Goal: Obtain resource: Download file/media

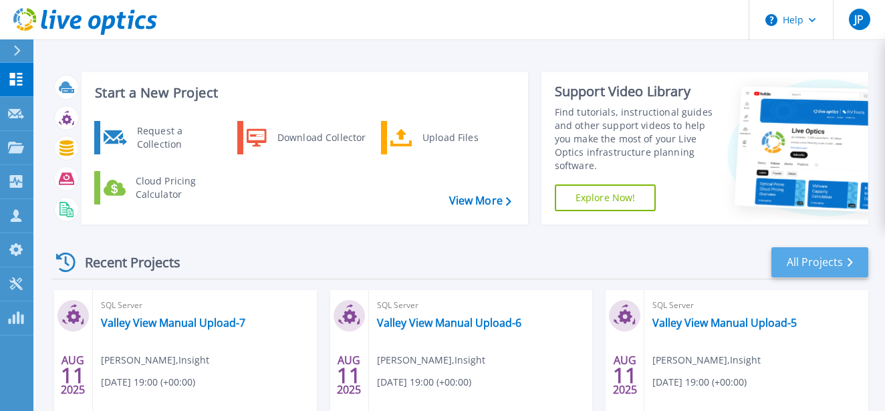
click at [795, 261] on link "All Projects" at bounding box center [819, 262] width 97 height 30
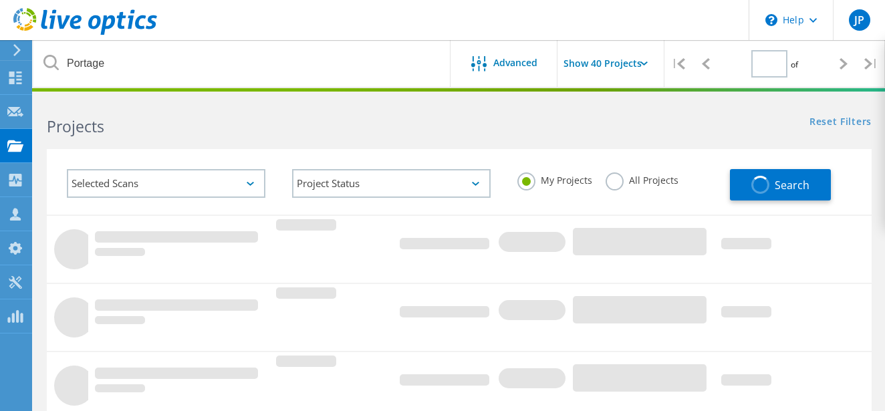
type input "1"
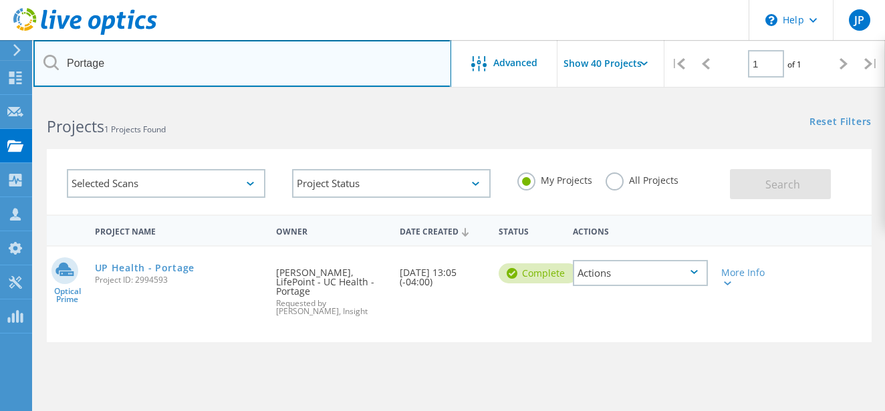
click at [178, 79] on input "Portage" at bounding box center [242, 63] width 418 height 47
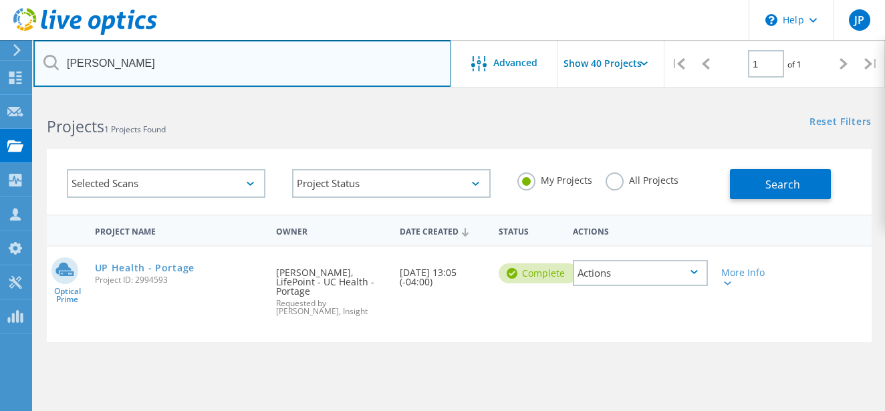
type input "Rutherford"
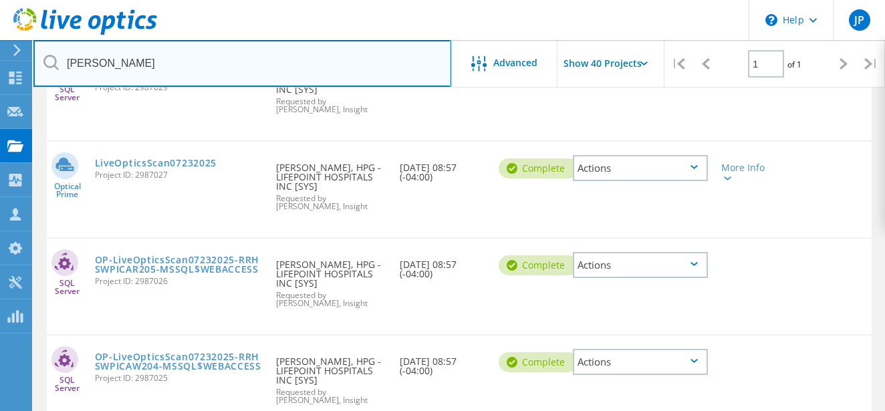
scroll to position [689, 0]
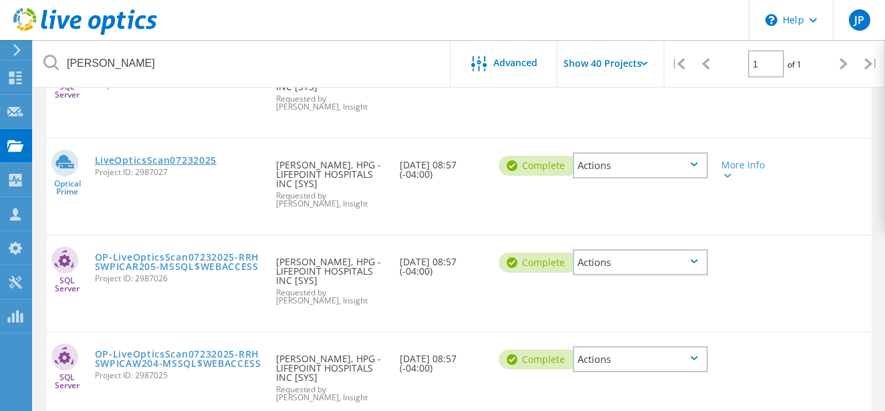
click at [185, 161] on link "LiveOpticsScan07232025" at bounding box center [156, 160] width 122 height 9
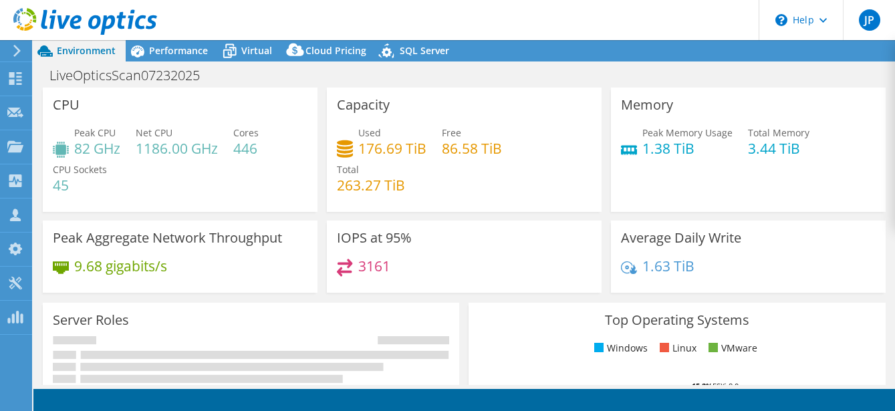
select select "USD"
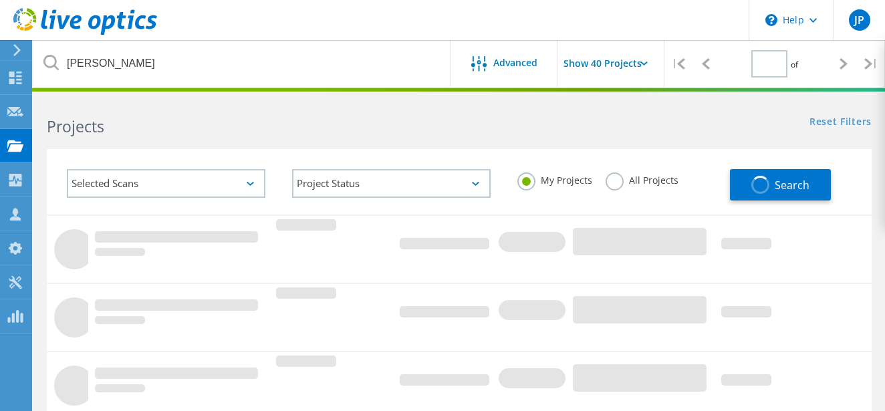
type input "1"
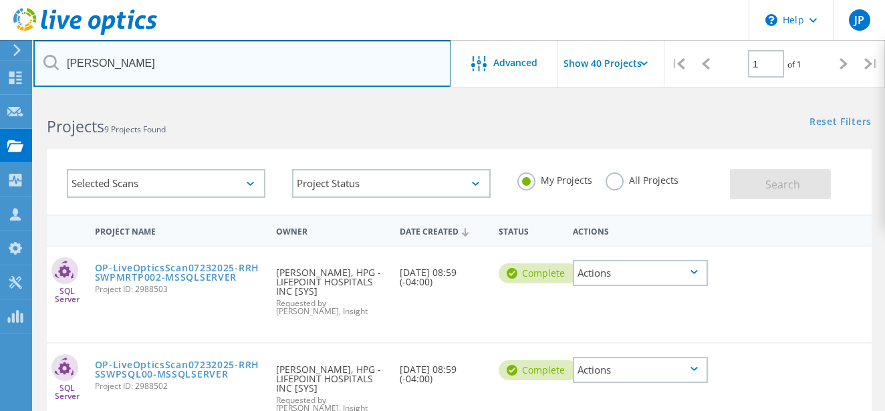
click at [142, 64] on input "Rutherford" at bounding box center [242, 63] width 418 height 47
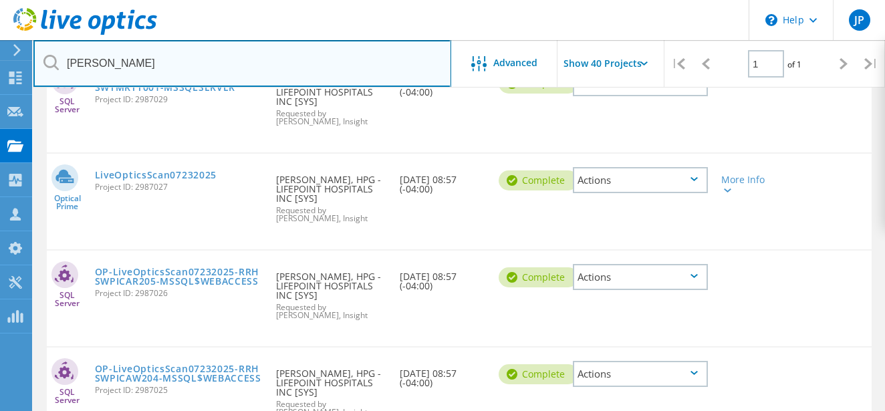
scroll to position [659, 0]
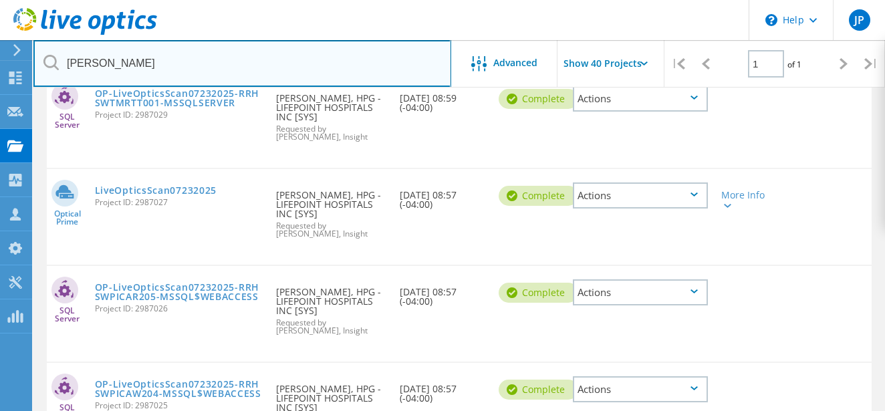
click at [138, 69] on input "Rutherford" at bounding box center [242, 63] width 418 height 47
type input "Rutherford"
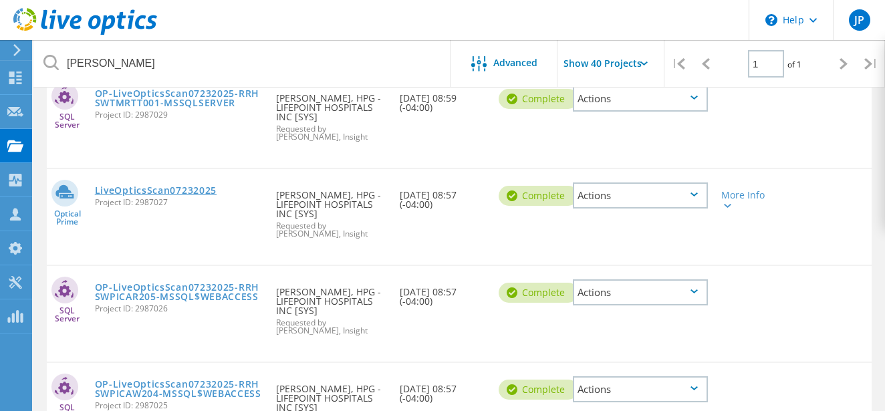
click at [194, 192] on link "LiveOpticsScan07232025" at bounding box center [156, 190] width 122 height 9
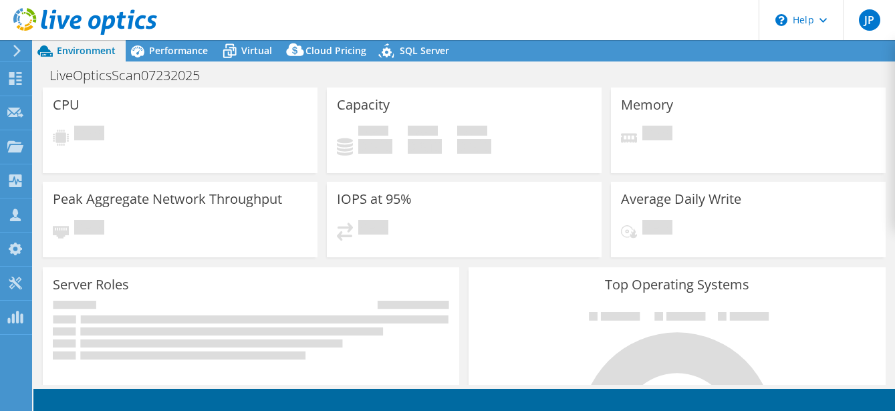
select select "USD"
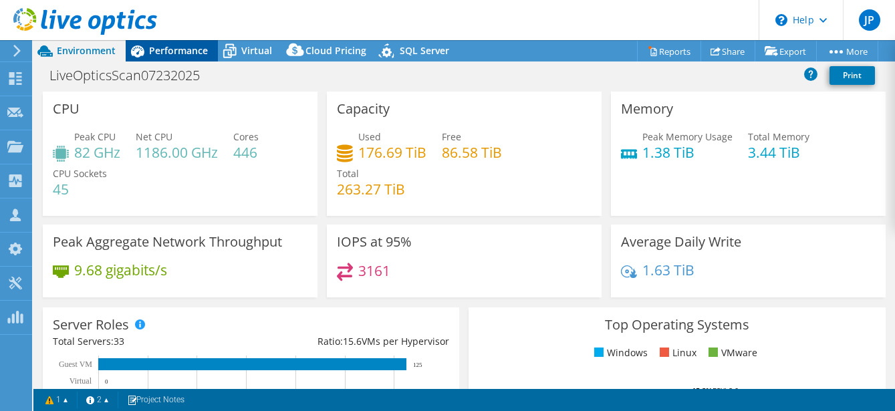
click at [176, 51] on span "Performance" at bounding box center [178, 50] width 59 height 13
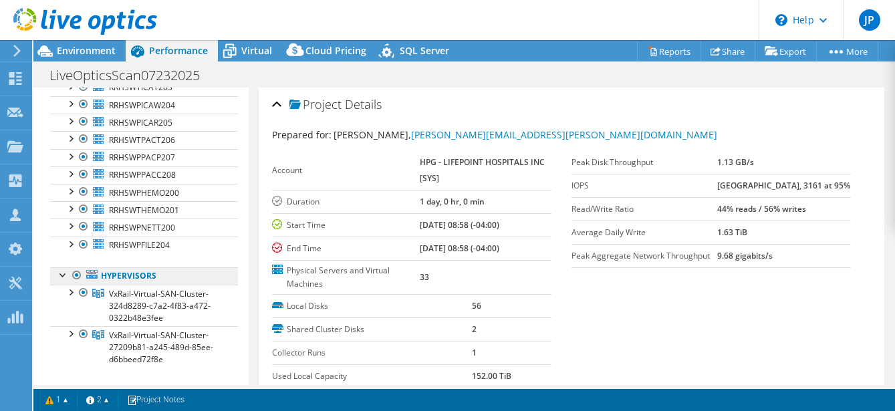
scroll to position [472, 0]
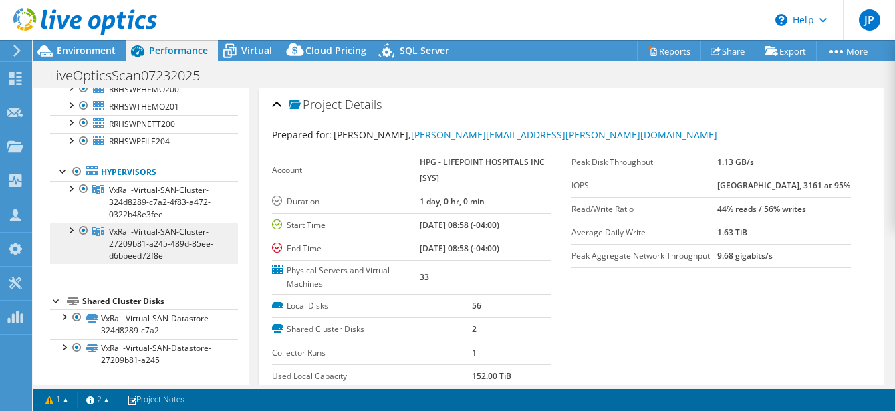
click at [131, 220] on span "VxRail-Virtual-SAN-Cluster-27209b81-a245-489d-85ee-d6bbeed72f8e" at bounding box center [160, 201] width 102 height 35
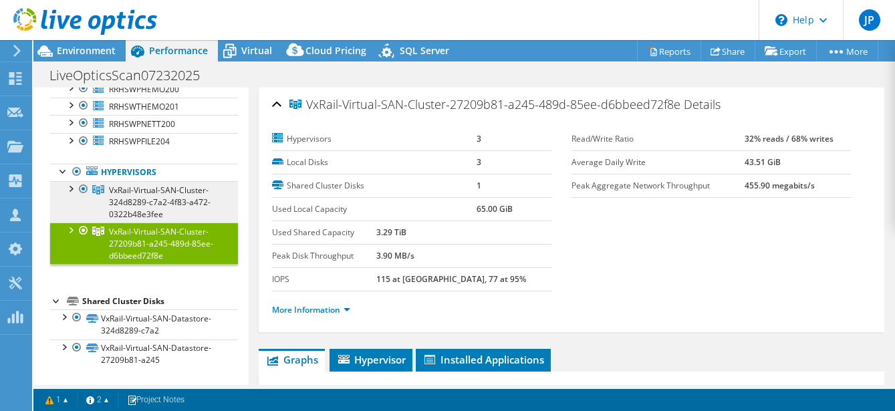
click at [140, 189] on span "VxRail-Virtual-SAN-Cluster-324d8289-c7a2-4f83-a472-0322b48e3fee" at bounding box center [160, 201] width 102 height 35
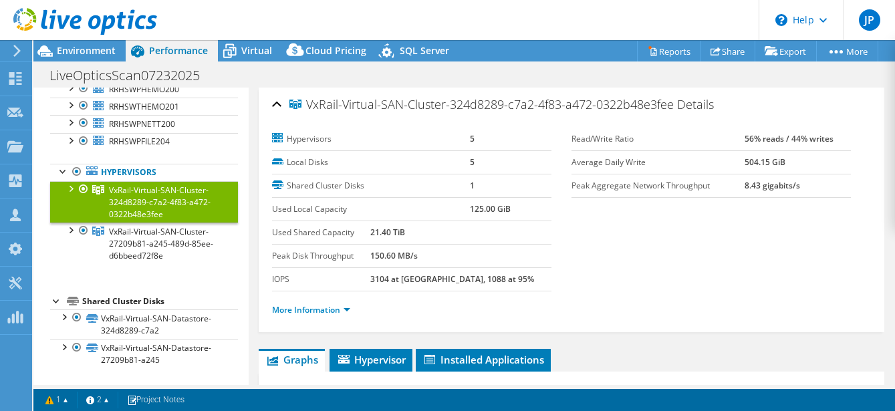
scroll to position [0, 0]
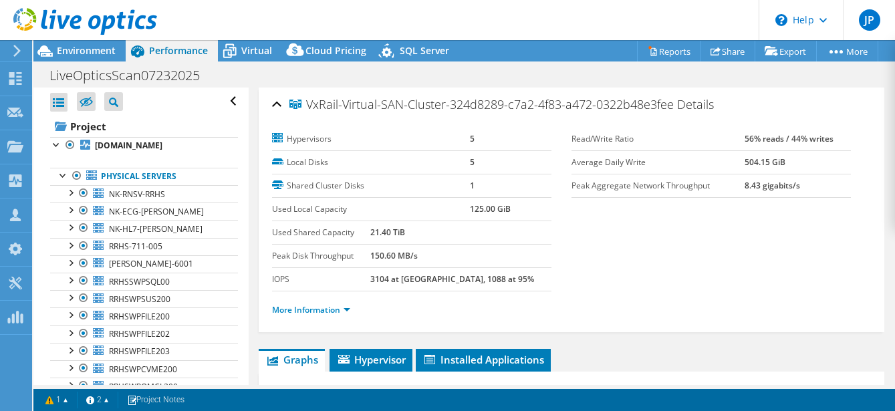
click at [83, 43] on div at bounding box center [78, 22] width 157 height 45
click at [86, 47] on span "Environment" at bounding box center [86, 50] width 59 height 13
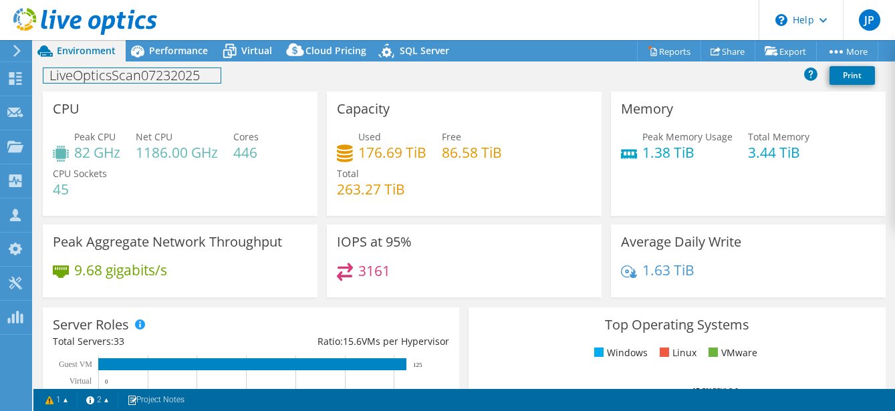
click at [246, 61] on div "LiveOpticsScan07232025 Print" at bounding box center [463, 76] width 861 height 30
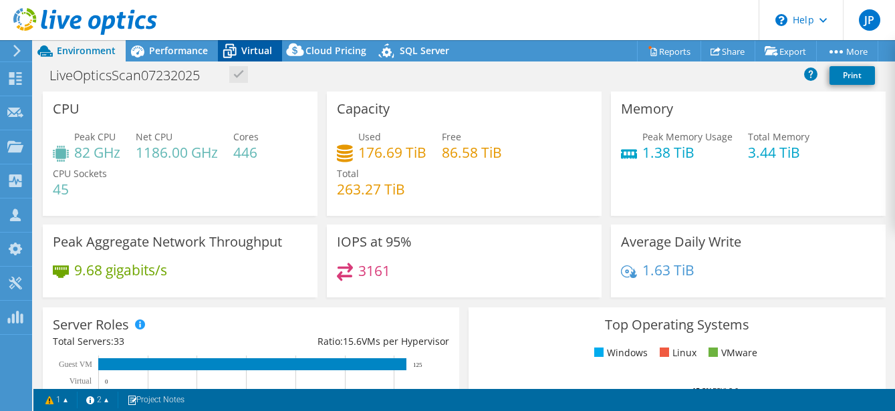
click at [245, 55] on span "Virtual" at bounding box center [256, 50] width 31 height 13
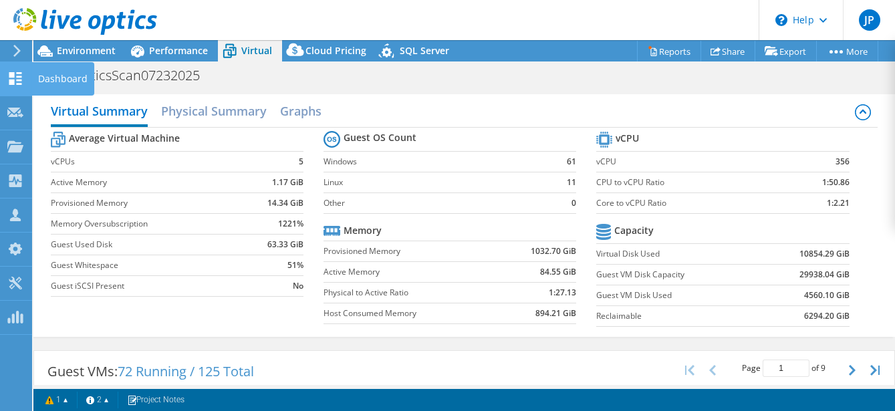
click at [53, 75] on div "Dashboard" at bounding box center [62, 78] width 63 height 33
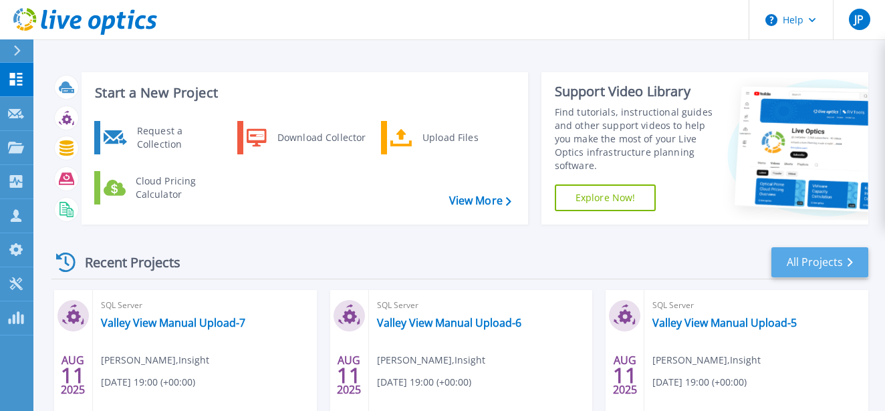
click at [819, 259] on link "All Projects" at bounding box center [819, 262] width 97 height 30
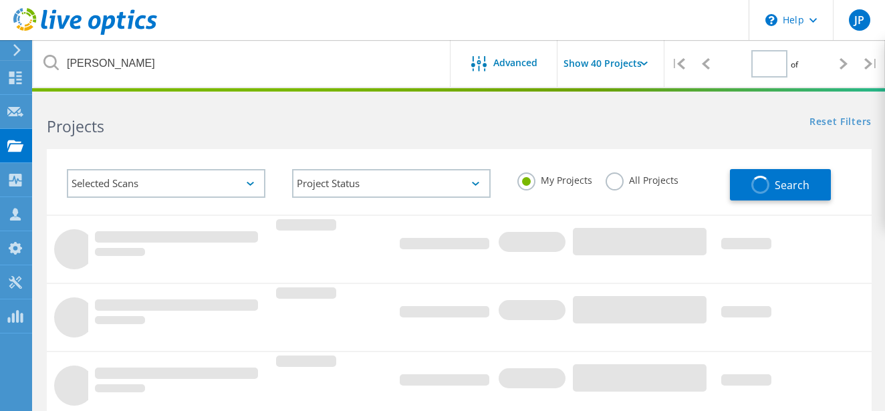
type input "1"
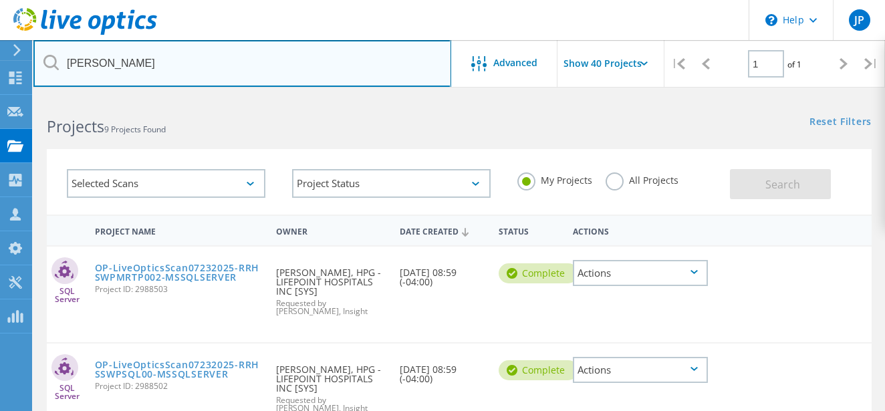
drag, startPoint x: 140, startPoint y: 65, endPoint x: 50, endPoint y: 64, distance: 90.2
click at [50, 64] on div "Rutherford" at bounding box center [241, 63] width 417 height 47
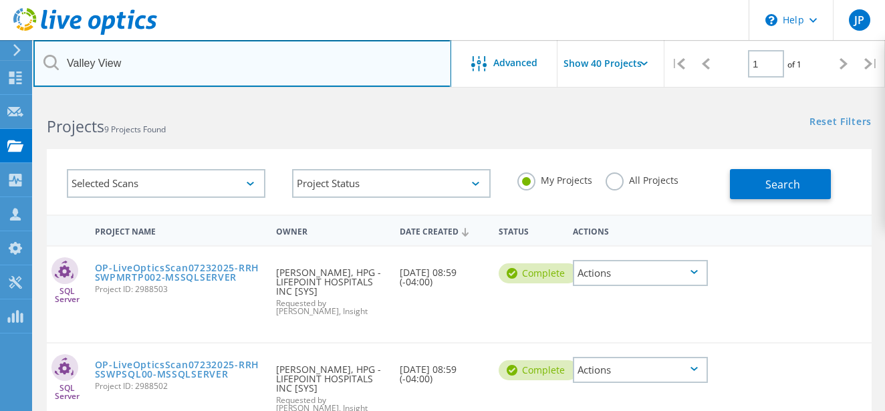
type input "Valley View"
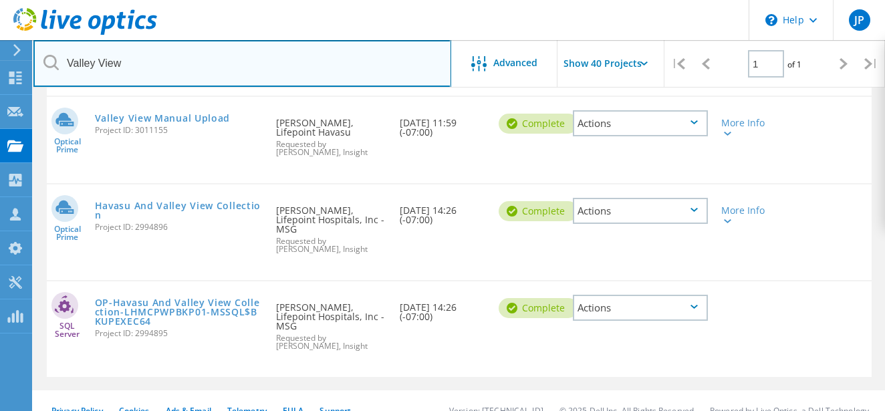
scroll to position [646, 0]
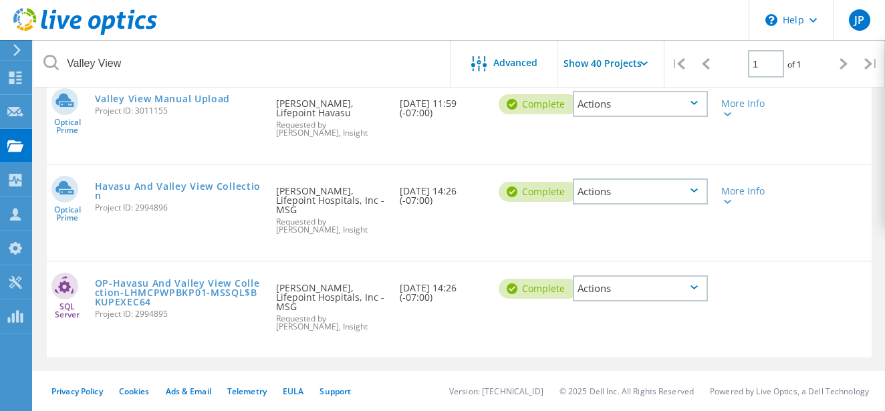
click at [149, 179] on div "Havasu And Valley View Collection Project ID: 2994896" at bounding box center [178, 195] width 181 height 60
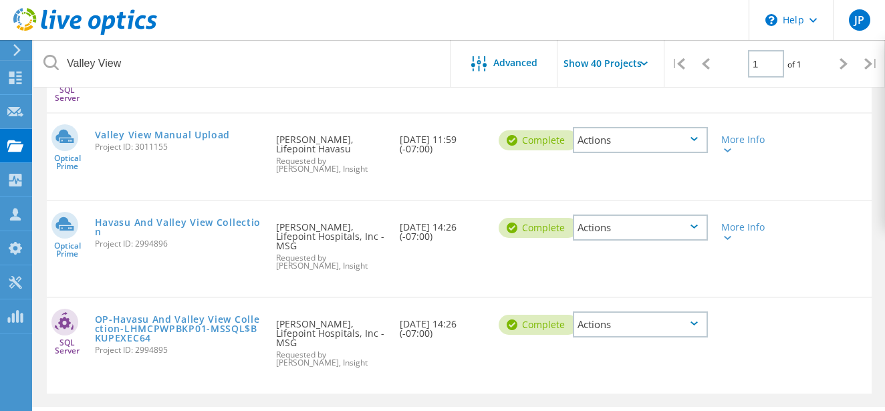
scroll to position [586, 0]
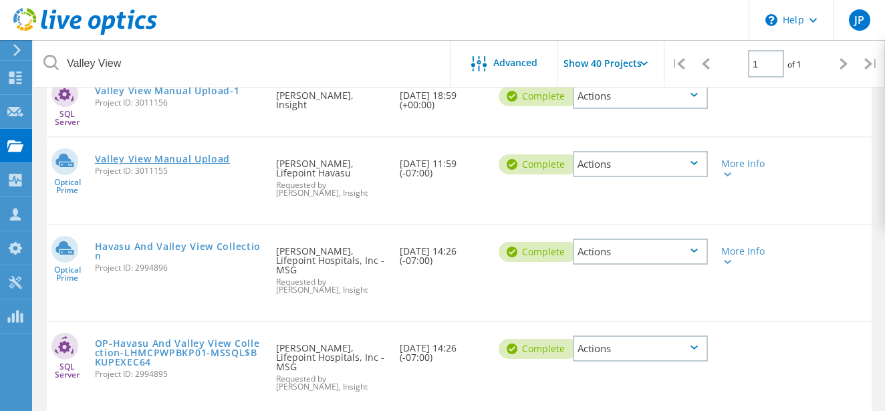
click at [175, 160] on link "Valley View Manual Upload" at bounding box center [163, 158] width 136 height 9
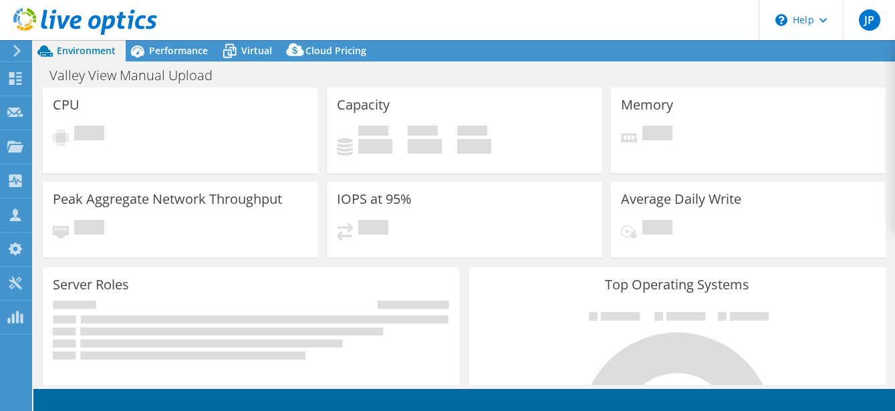
select select "USD"
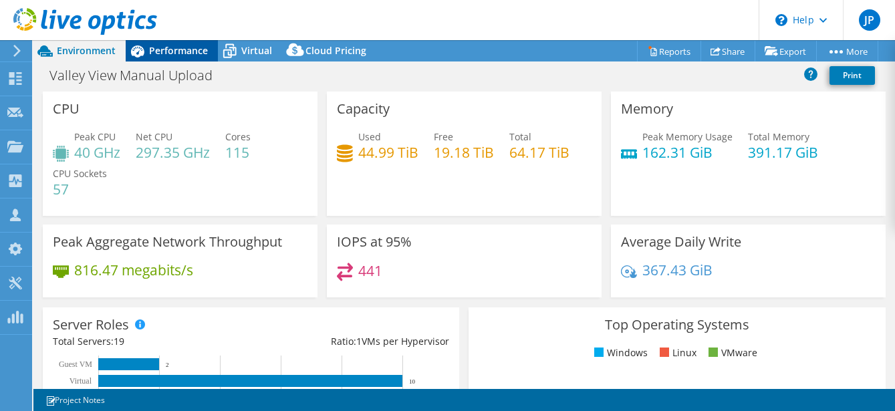
click at [165, 47] on span "Performance" at bounding box center [178, 50] width 59 height 13
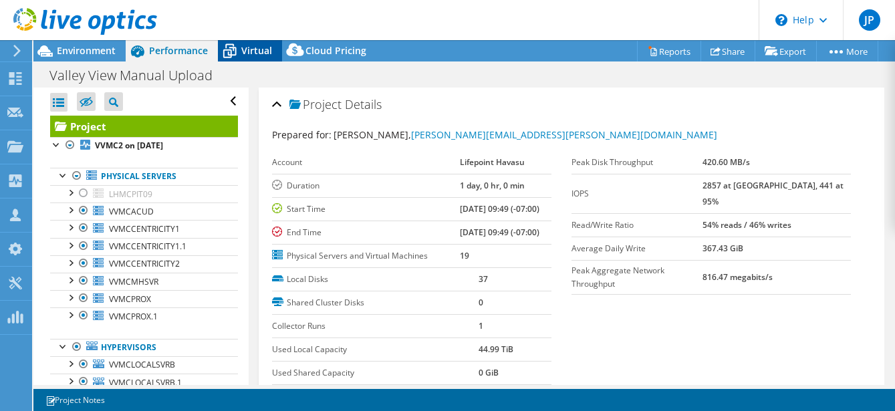
click at [263, 47] on span "Virtual" at bounding box center [256, 50] width 31 height 13
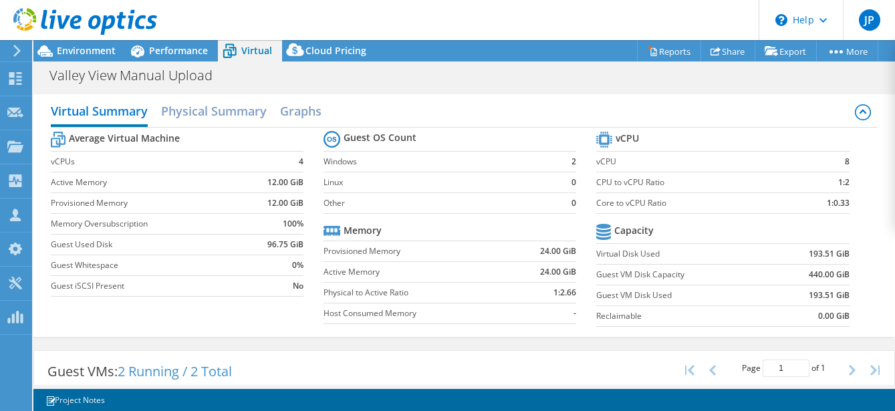
scroll to position [3, 0]
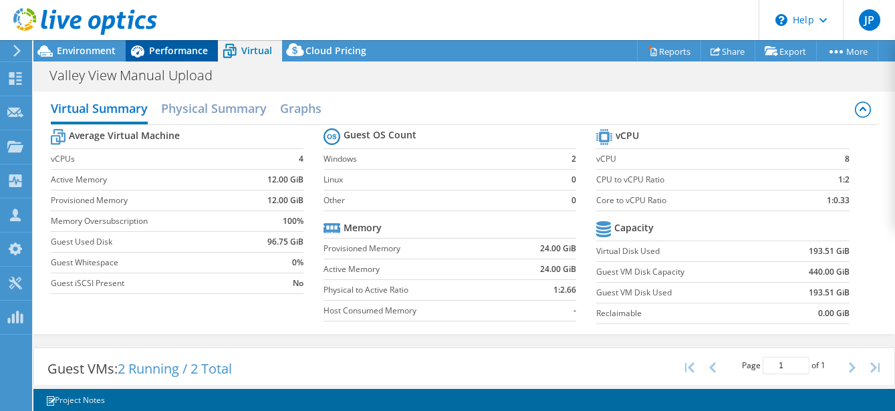
click at [182, 53] on span "Performance" at bounding box center [178, 50] width 59 height 13
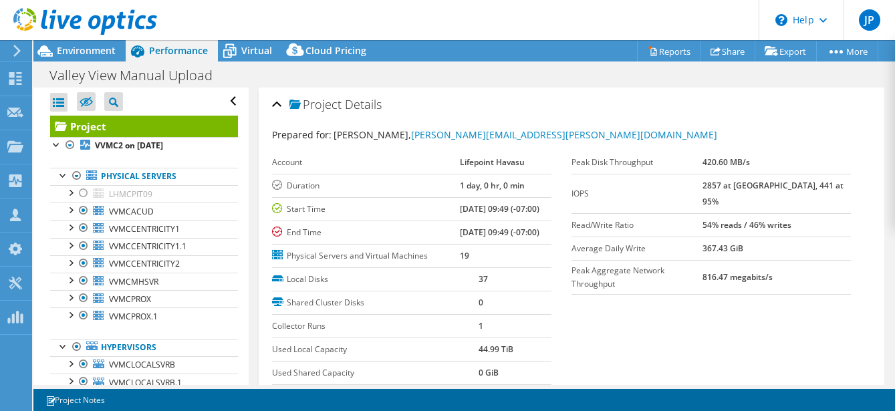
scroll to position [28, 0]
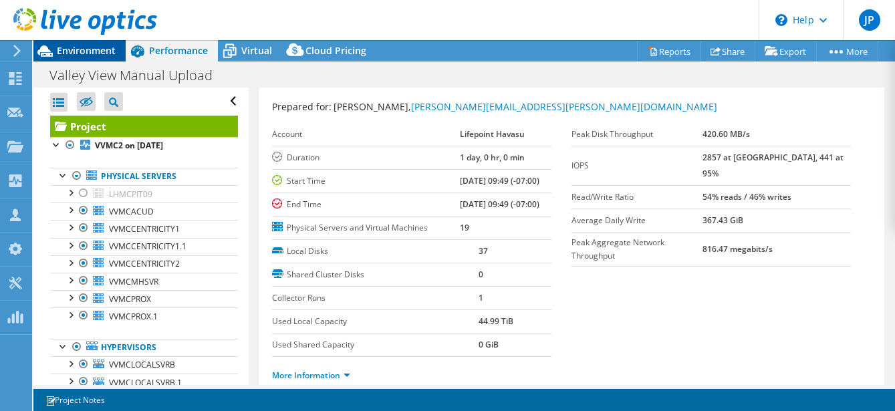
click at [88, 49] on span "Environment" at bounding box center [86, 50] width 59 height 13
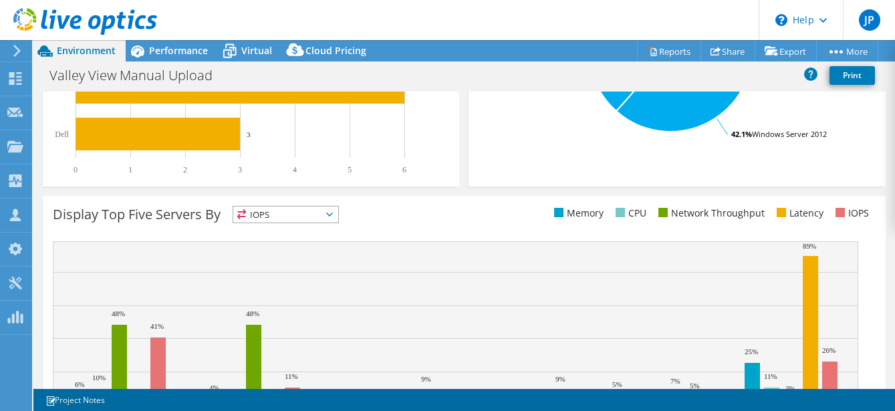
scroll to position [305, 0]
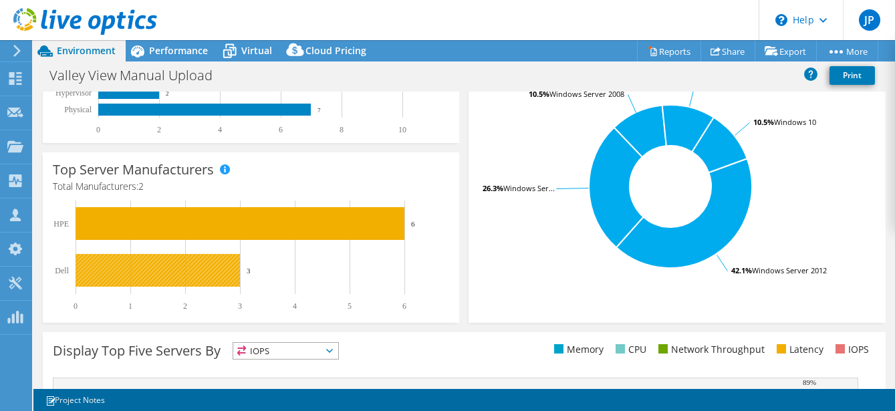
click at [211, 259] on rect at bounding box center [158, 270] width 164 height 33
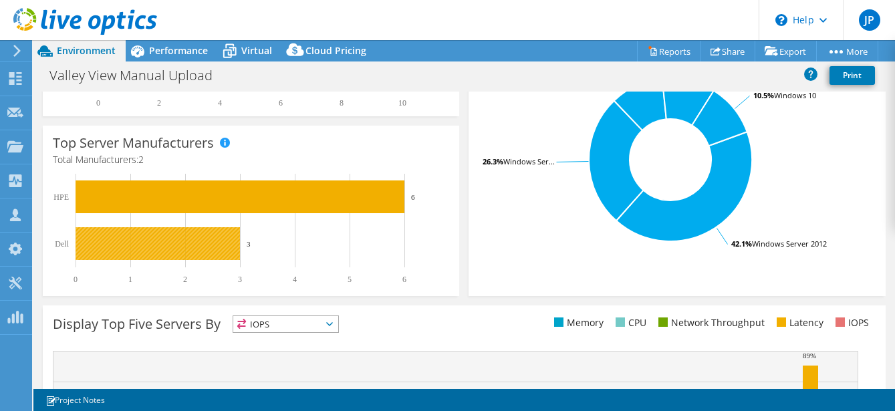
scroll to position [0, 0]
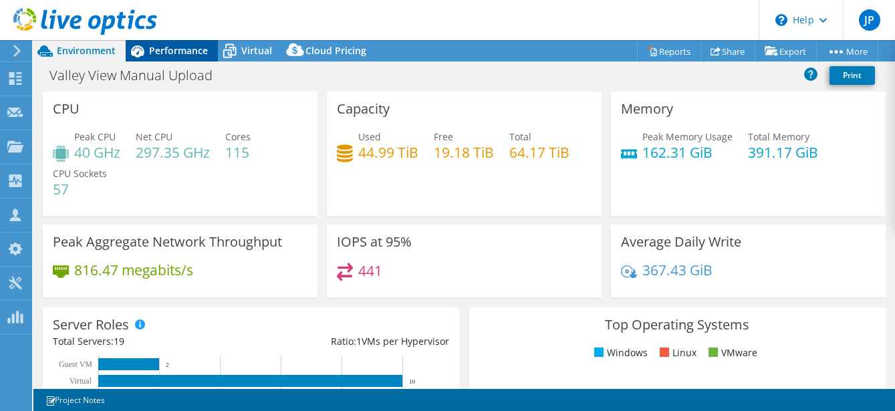
click at [168, 50] on span "Performance" at bounding box center [178, 50] width 59 height 13
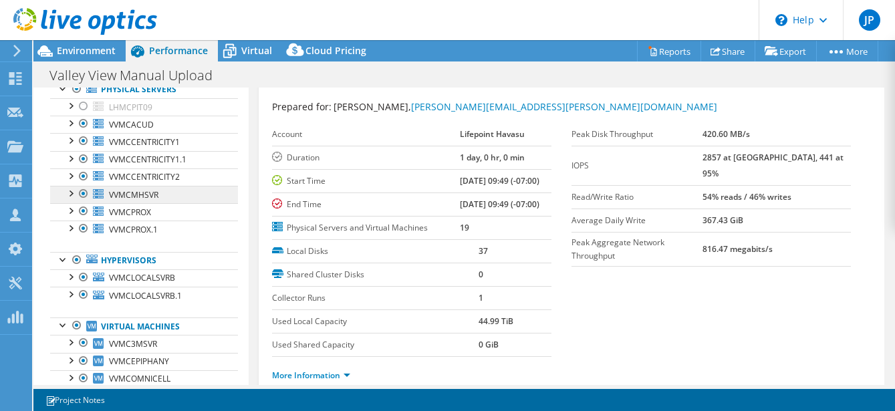
scroll to position [227, 0]
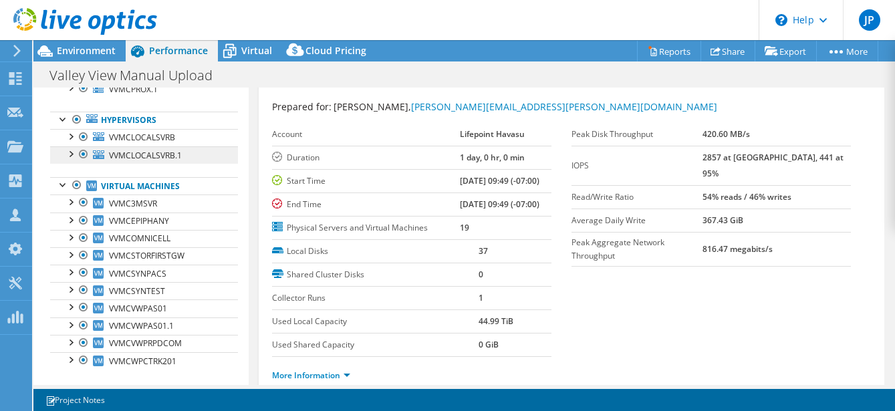
click at [124, 153] on span "VVMCLOCALSVRB.1" at bounding box center [145, 155] width 73 height 11
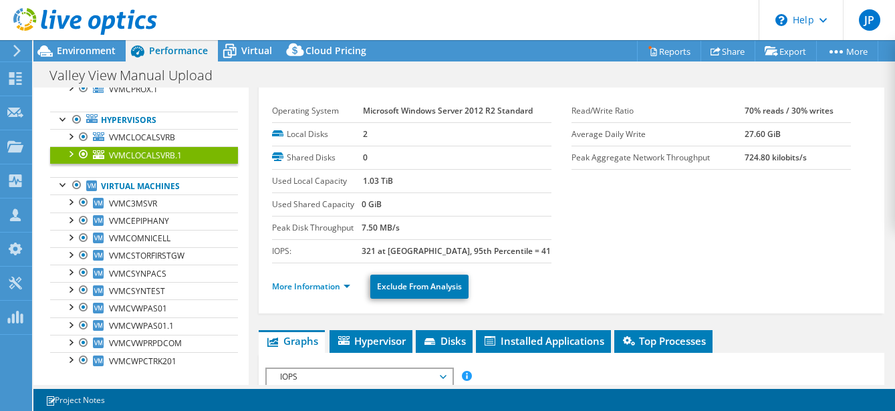
click at [69, 154] on div at bounding box center [69, 152] width 13 height 13
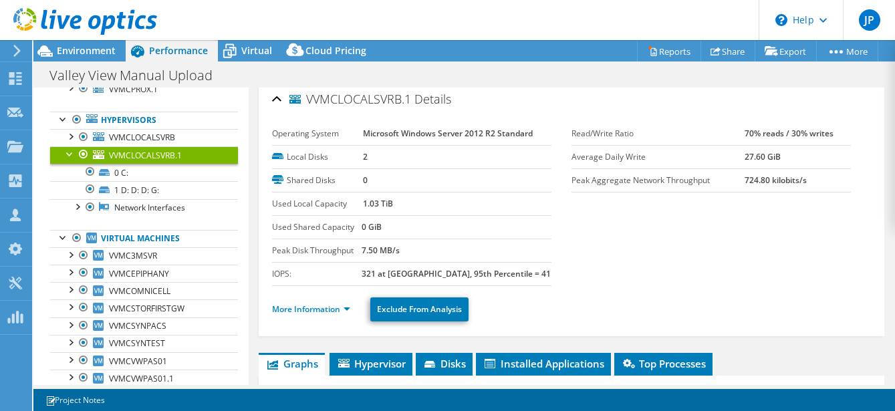
scroll to position [0, 0]
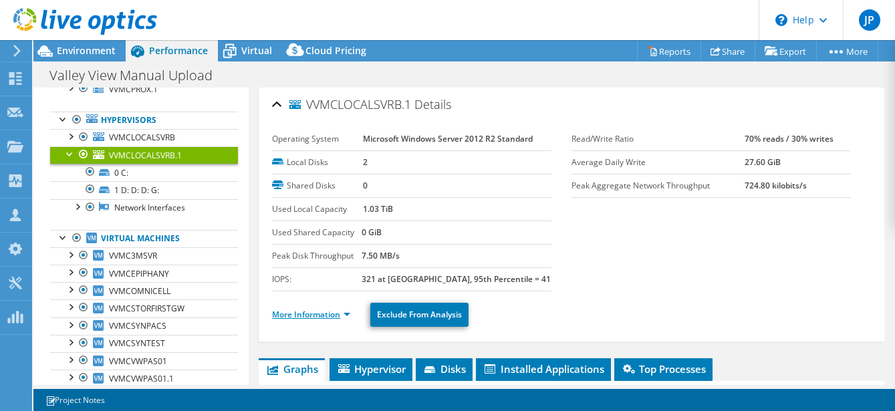
click at [331, 316] on link "More Information" at bounding box center [311, 314] width 78 height 11
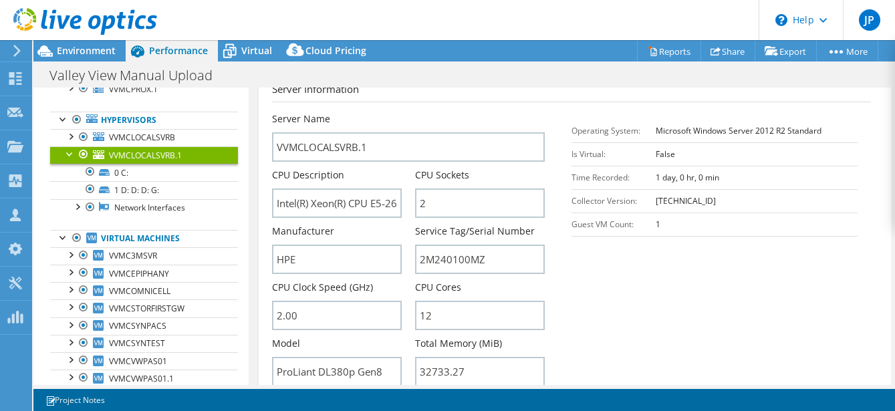
scroll to position [359, 0]
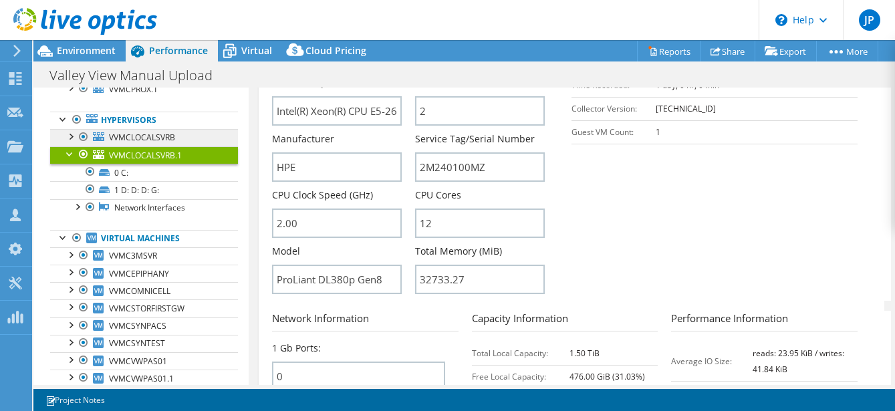
click at [134, 136] on span "VVMCLOCALSVRB" at bounding box center [142, 137] width 66 height 11
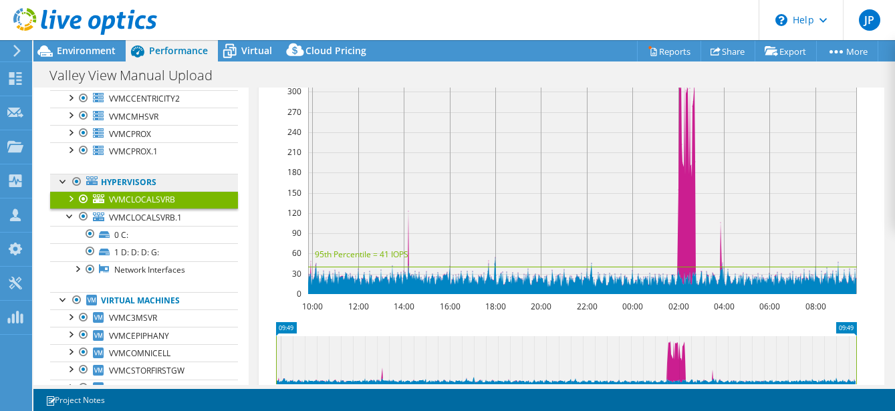
scroll to position [98, 0]
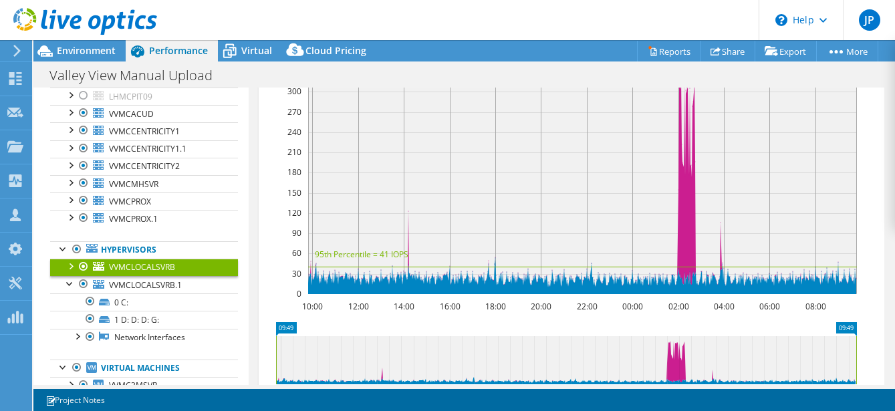
click at [67, 265] on div at bounding box center [69, 265] width 13 height 13
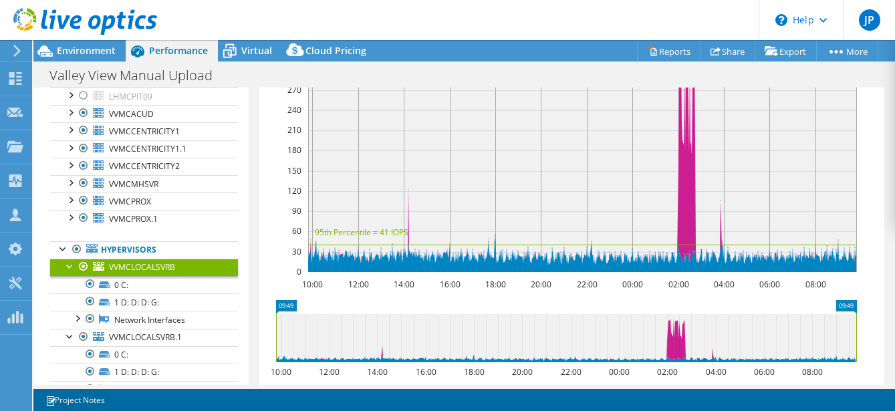
scroll to position [0, 0]
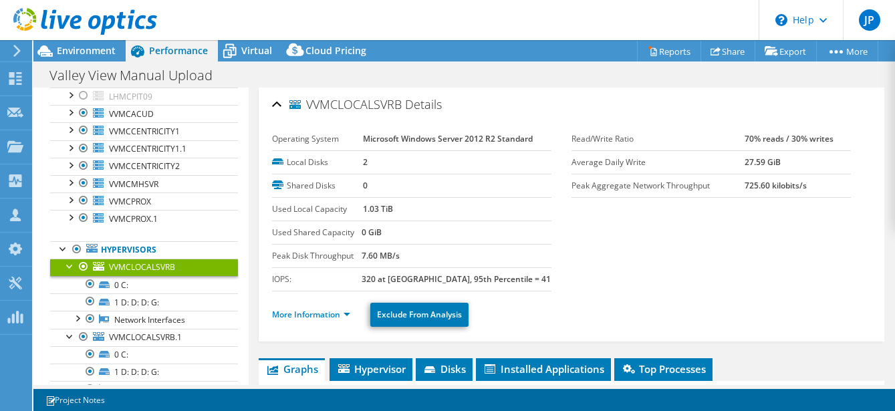
click at [312, 305] on ul "More Information Exclude From Analysis" at bounding box center [571, 312] width 599 height 27
click at [316, 312] on link "More Information" at bounding box center [311, 314] width 78 height 11
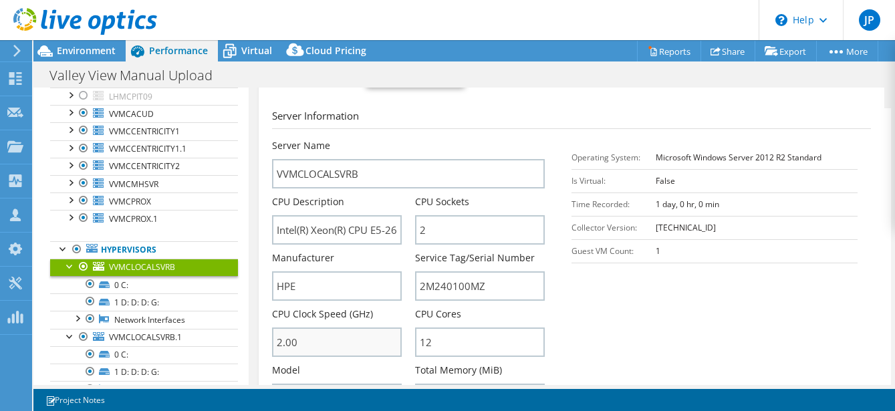
scroll to position [345, 0]
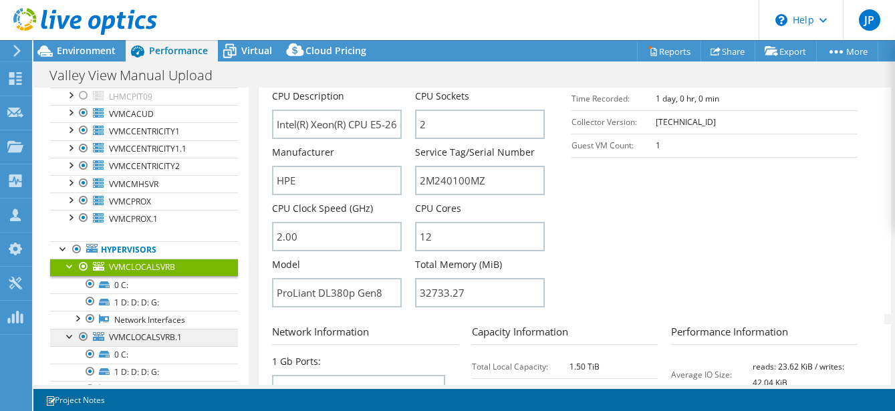
click at [154, 331] on span "VVMCLOCALSVRB.1" at bounding box center [145, 336] width 73 height 11
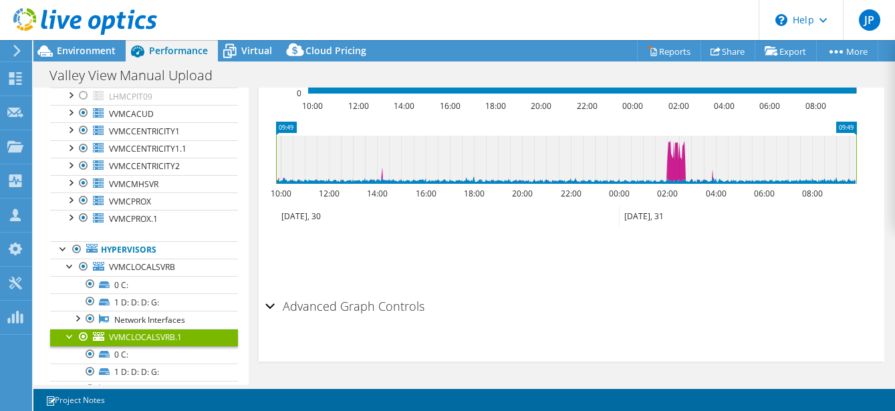
scroll to position [0, 0]
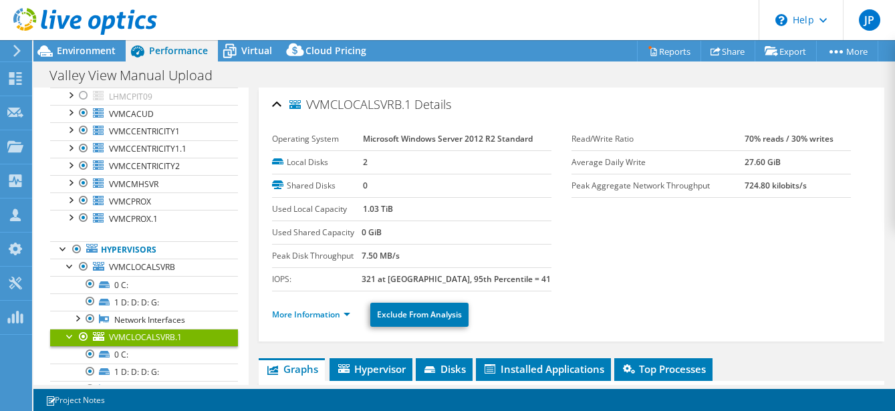
drag, startPoint x: 317, startPoint y: 317, endPoint x: 359, endPoint y: 260, distance: 70.8
click at [318, 316] on link "More Information" at bounding box center [311, 314] width 78 height 11
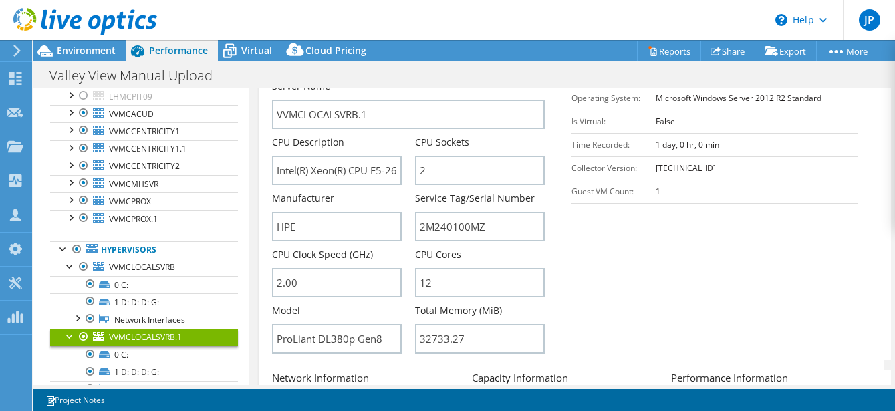
scroll to position [375, 0]
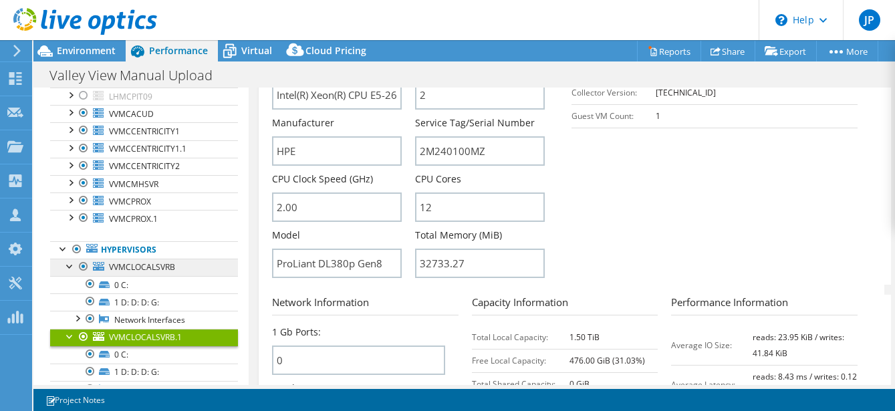
click at [168, 264] on span "VVMCLOCALSVRB" at bounding box center [142, 266] width 66 height 11
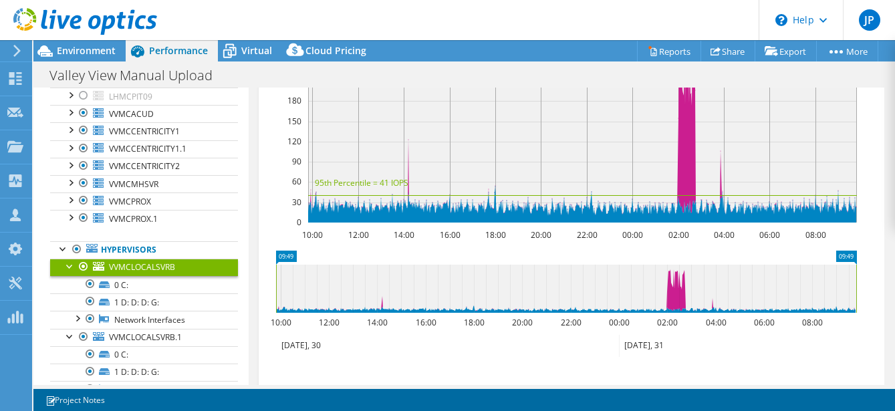
scroll to position [0, 0]
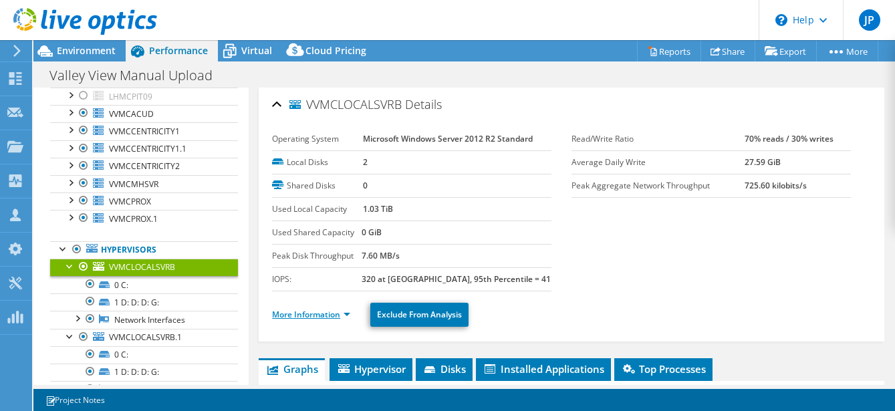
click at [301, 311] on link "More Information" at bounding box center [311, 314] width 78 height 11
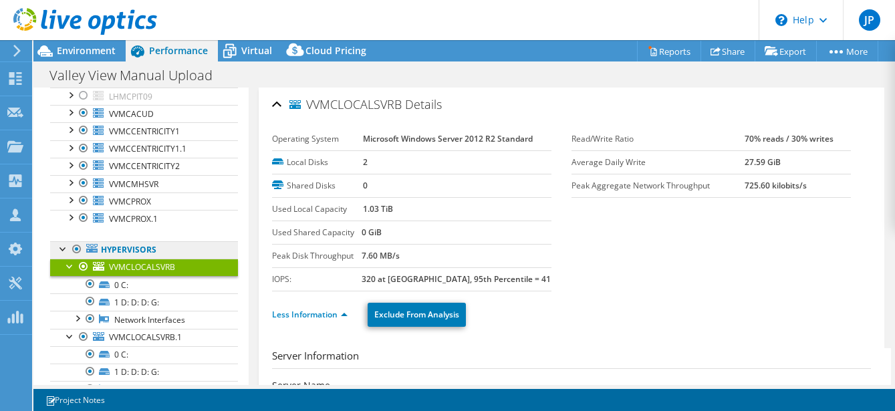
click at [141, 247] on link "Hypervisors" at bounding box center [144, 249] width 188 height 17
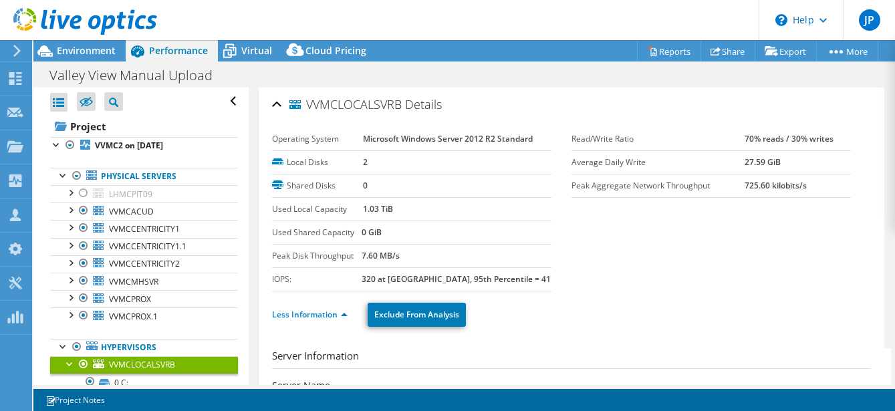
click at [89, 43] on div at bounding box center [78, 22] width 157 height 45
click at [89, 47] on span "Environment" at bounding box center [86, 50] width 59 height 13
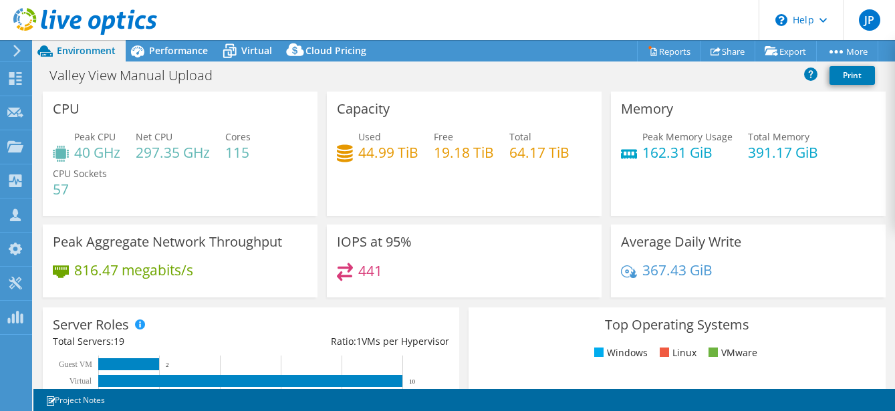
drag, startPoint x: 190, startPoint y: 54, endPoint x: 186, endPoint y: 74, distance: 20.3
click at [190, 53] on span "Performance" at bounding box center [178, 50] width 59 height 13
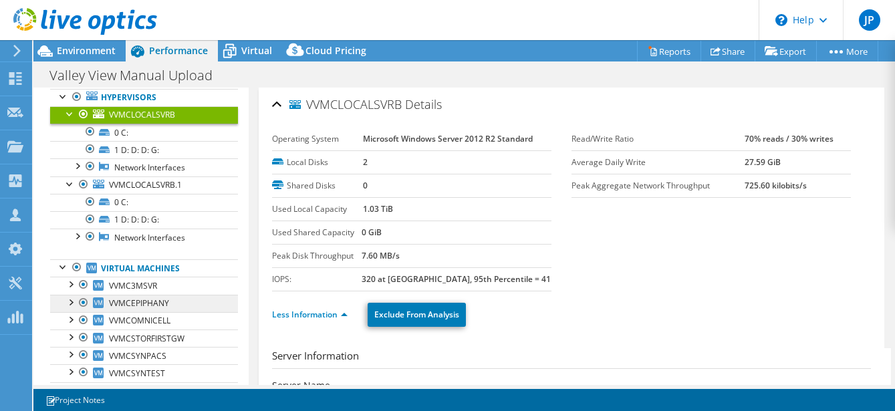
scroll to position [347, 0]
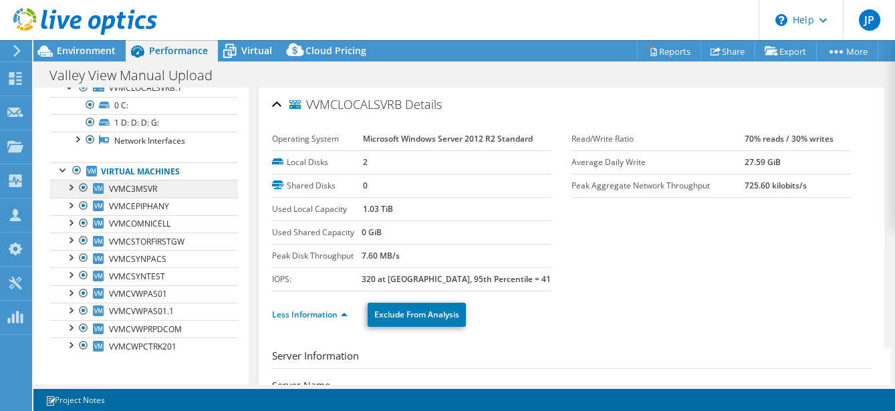
click at [169, 180] on link "VVMC3MSVR" at bounding box center [144, 188] width 188 height 17
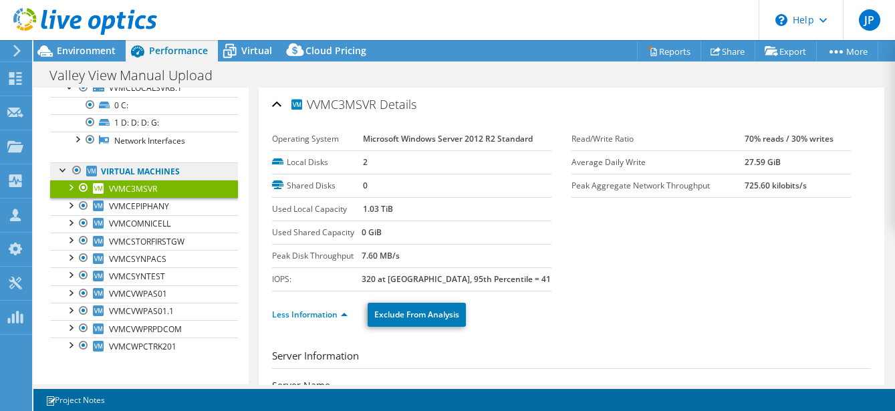
click at [172, 169] on link "Virtual Machines" at bounding box center [144, 170] width 188 height 17
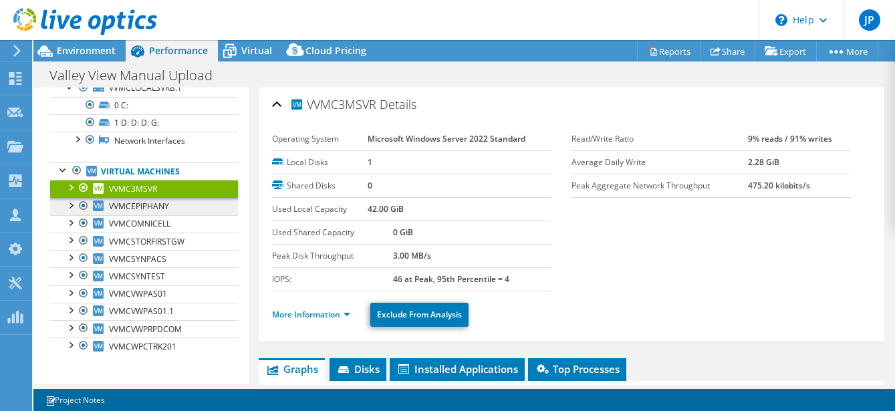
click at [176, 200] on link "VVMCEPIPHANY" at bounding box center [144, 206] width 188 height 17
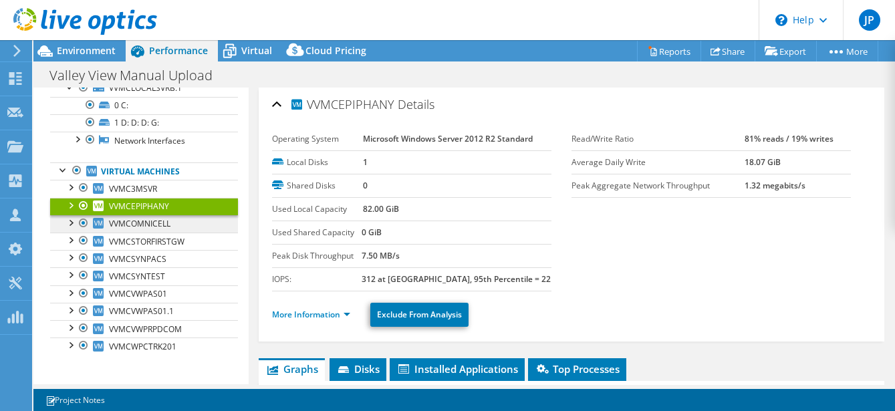
click at [186, 218] on link "VVMCOMNICELL" at bounding box center [144, 223] width 188 height 17
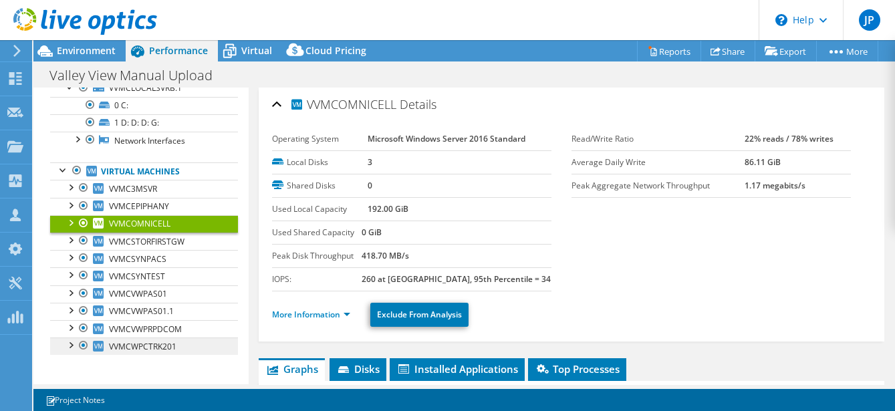
click at [185, 339] on link "VVMCWPCTRK201" at bounding box center [144, 345] width 188 height 17
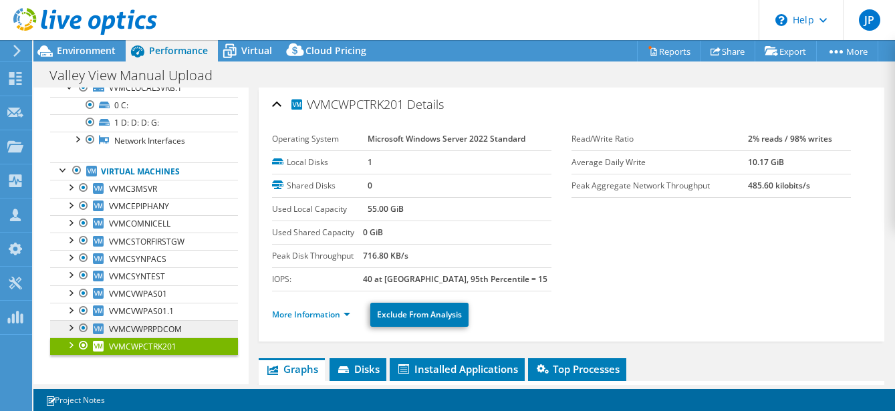
click at [185, 327] on link "VVMCVWPRPDCOM" at bounding box center [144, 328] width 188 height 17
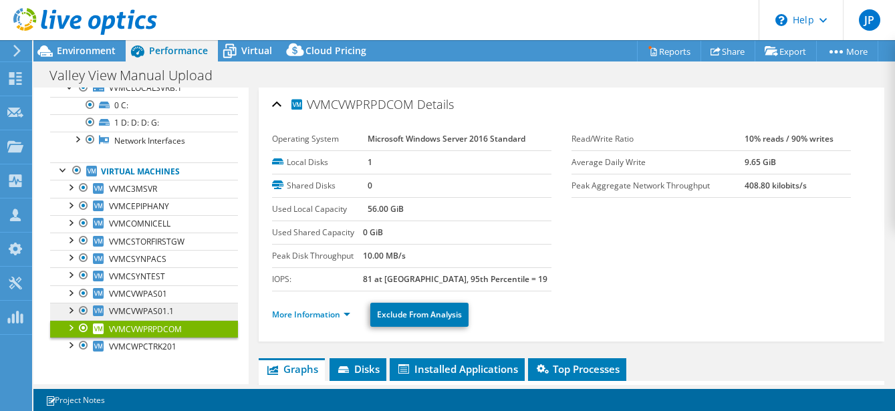
click at [188, 315] on link "VVMCVWPAS01.1" at bounding box center [144, 311] width 188 height 17
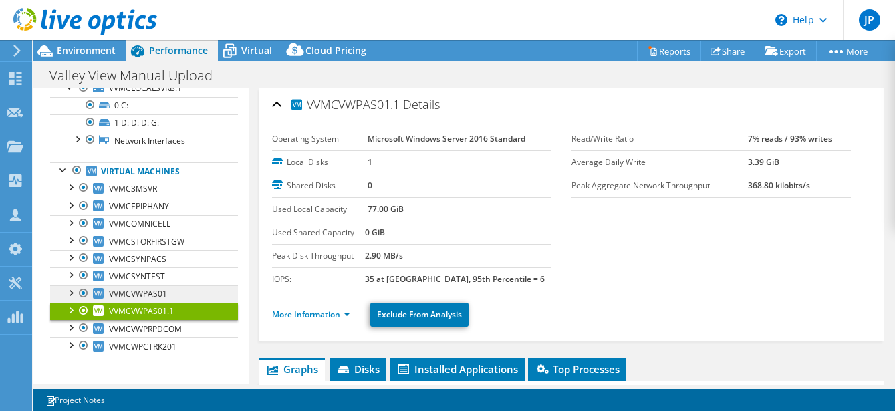
click at [182, 299] on link "VVMCVWPAS01" at bounding box center [144, 293] width 188 height 17
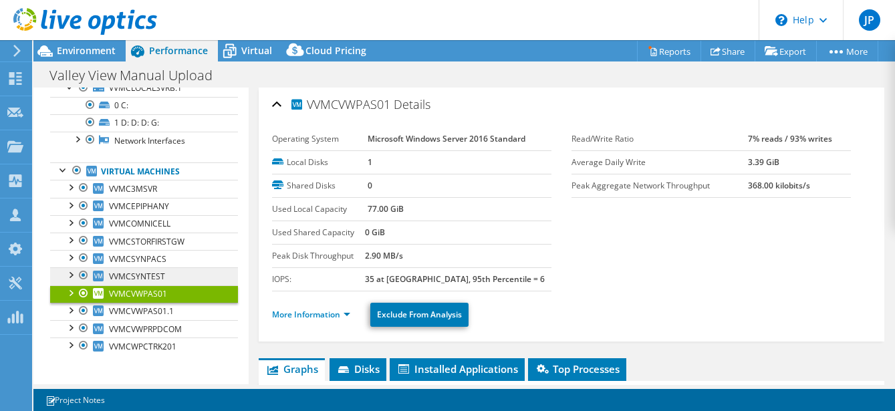
click at [175, 274] on link "VVMCSYNTEST" at bounding box center [144, 275] width 188 height 17
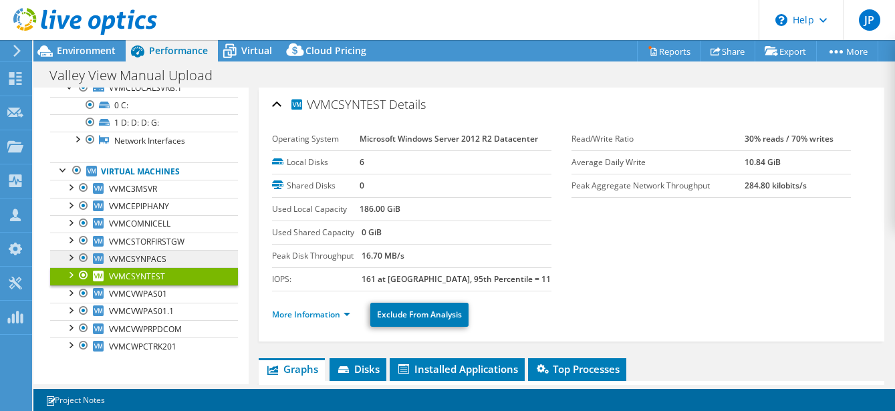
click at [176, 255] on link "VVMCSYNPACS" at bounding box center [144, 258] width 188 height 17
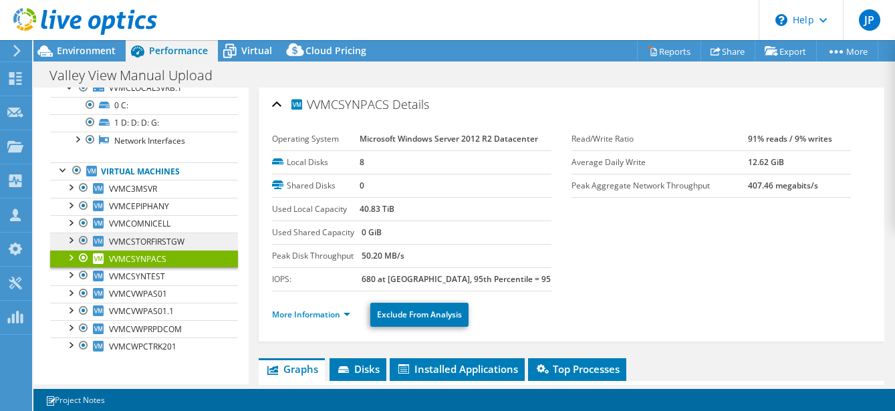
click at [175, 241] on span "VVMCSTORFIRSTGW" at bounding box center [147, 241] width 76 height 11
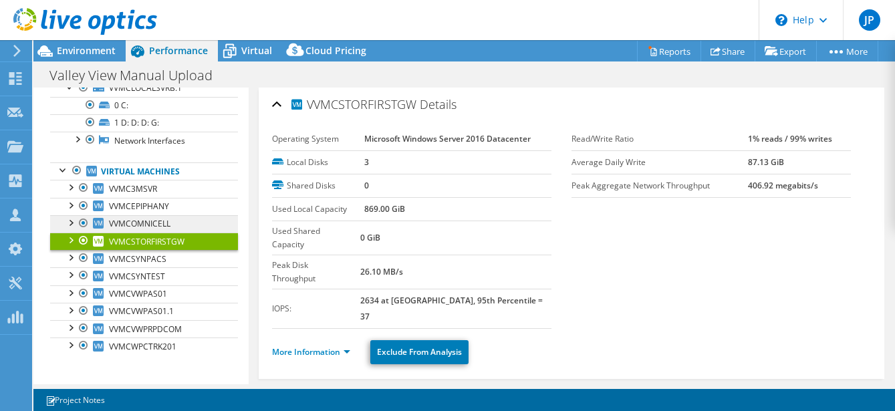
click at [171, 220] on link "VVMCOMNICELL" at bounding box center [144, 223] width 188 height 17
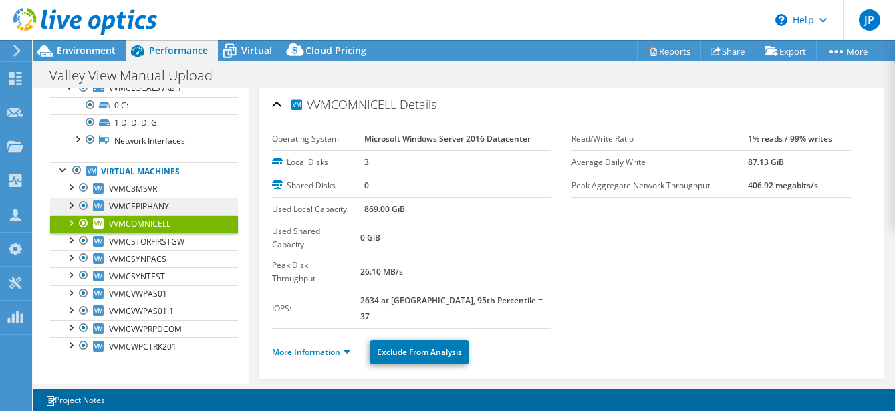
click at [172, 205] on link "VVMCEPIPHANY" at bounding box center [144, 206] width 188 height 17
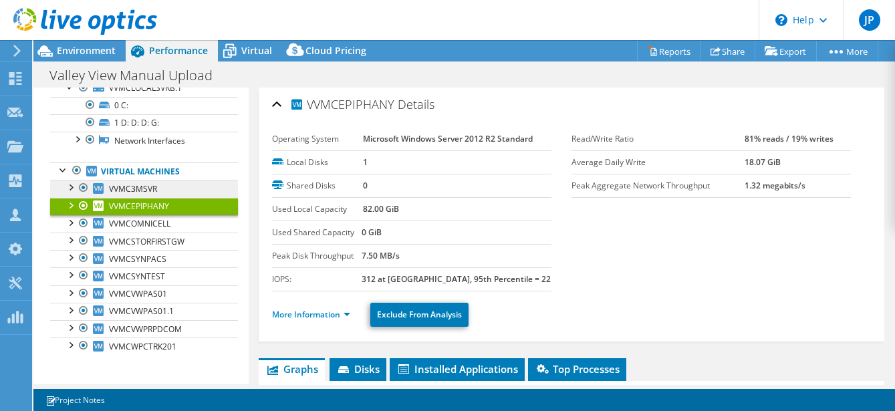
click at [172, 194] on link "VVMC3MSVR" at bounding box center [144, 188] width 188 height 17
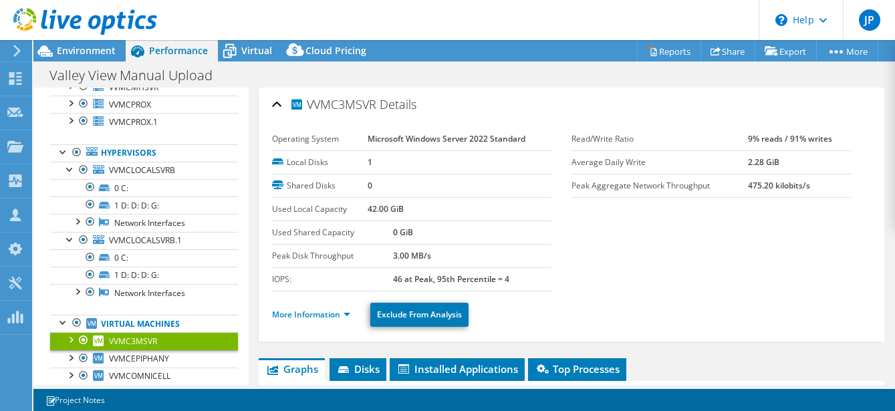
scroll to position [18, 0]
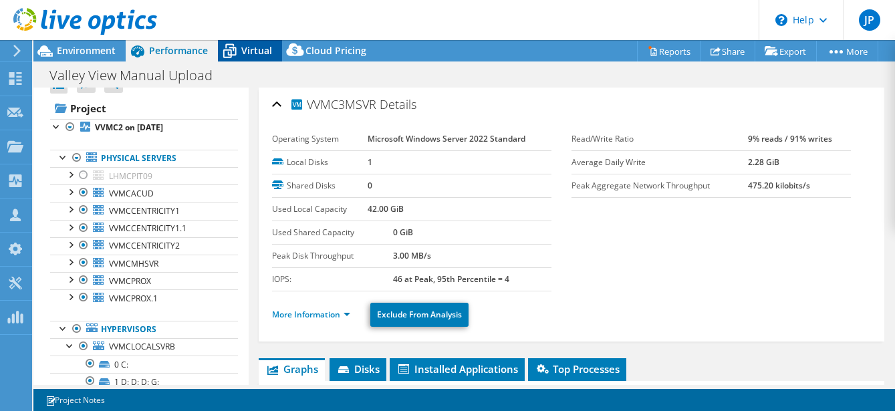
click at [251, 48] on span "Virtual" at bounding box center [256, 50] width 31 height 13
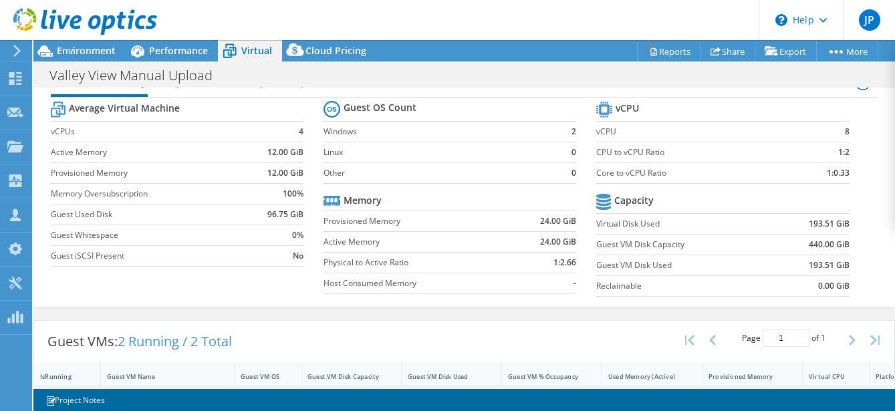
scroll to position [140, 0]
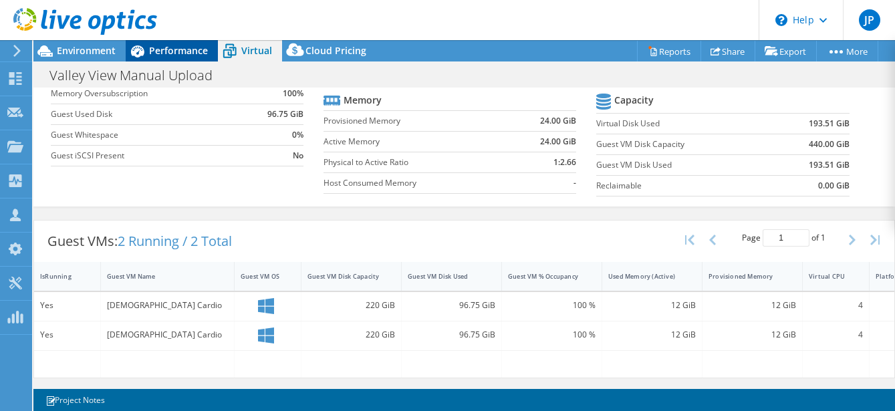
click at [160, 55] on span "Performance" at bounding box center [178, 50] width 59 height 13
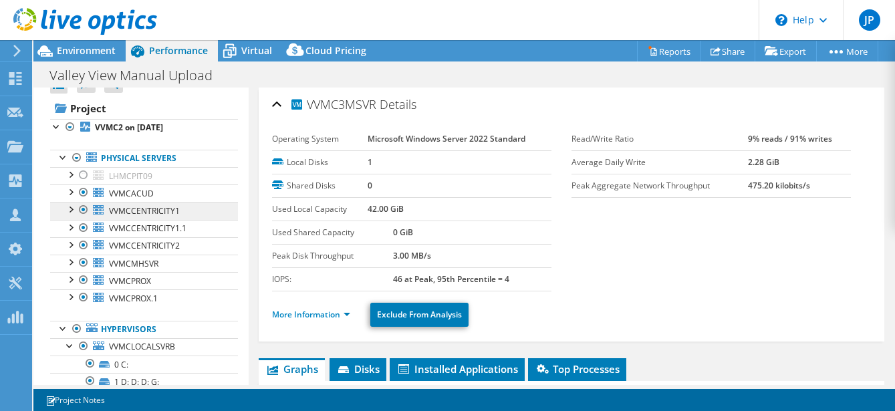
click at [155, 209] on span "VVMCCENTRICITY1" at bounding box center [144, 210] width 71 height 11
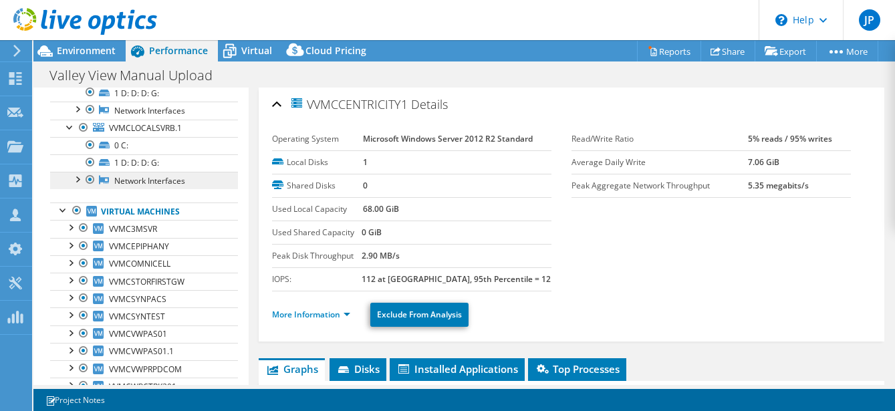
scroll to position [347, 0]
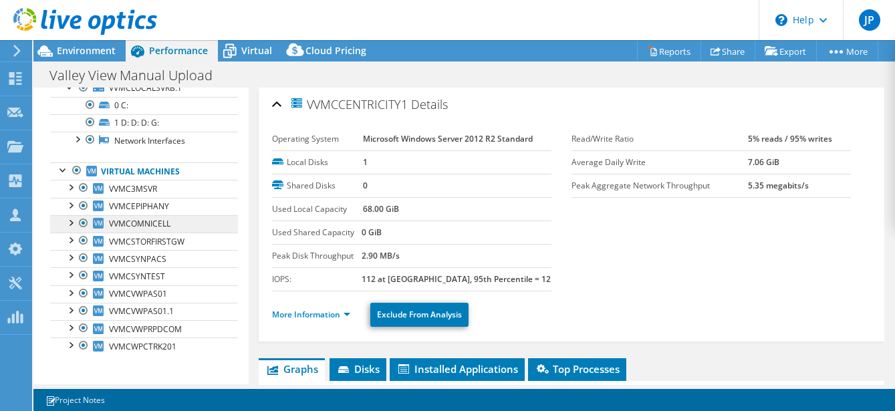
click at [181, 215] on link "VVMCOMNICELL" at bounding box center [144, 223] width 188 height 17
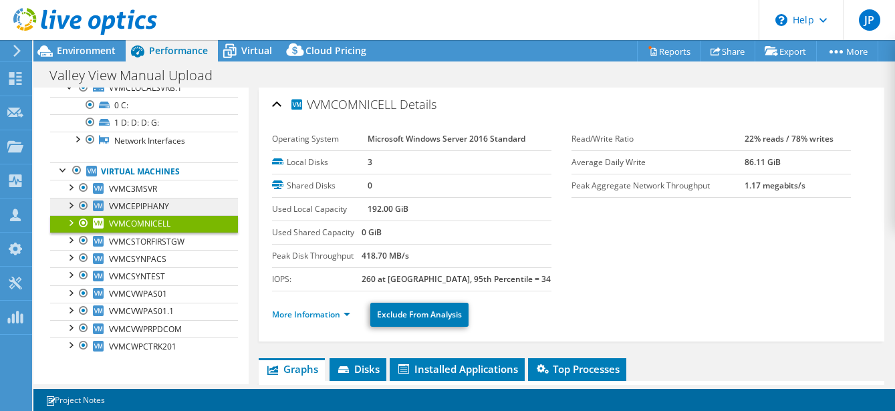
scroll to position [49, 0]
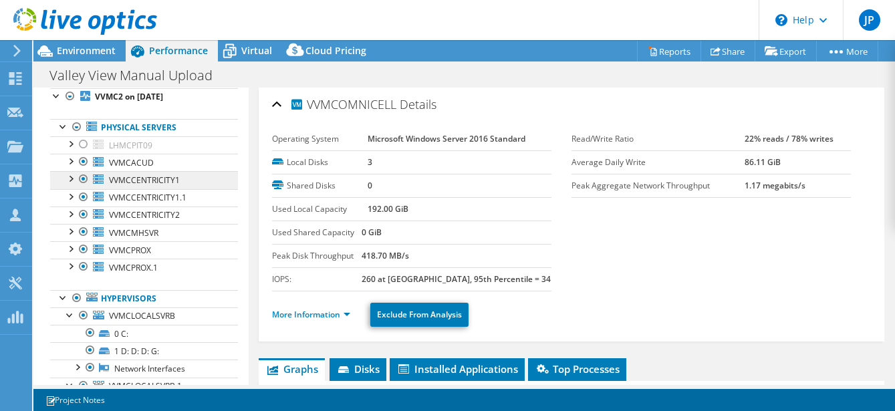
click at [174, 174] on span "VVMCCENTRICITY1" at bounding box center [144, 179] width 71 height 11
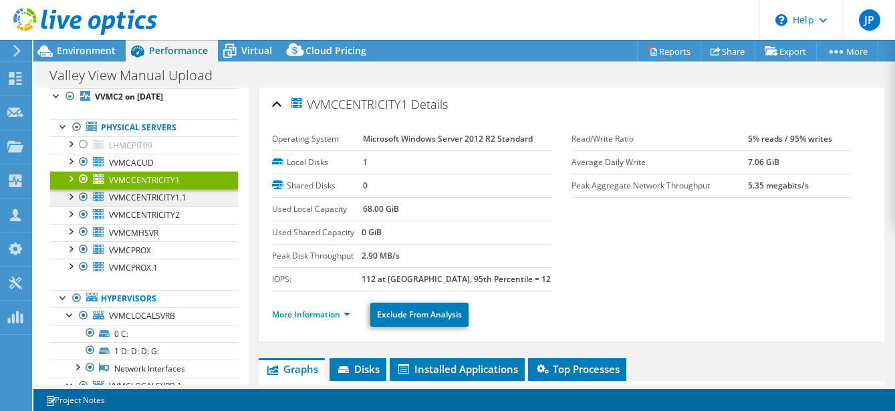
click at [190, 196] on link "VVMCCENTRICITY1.1" at bounding box center [144, 197] width 188 height 17
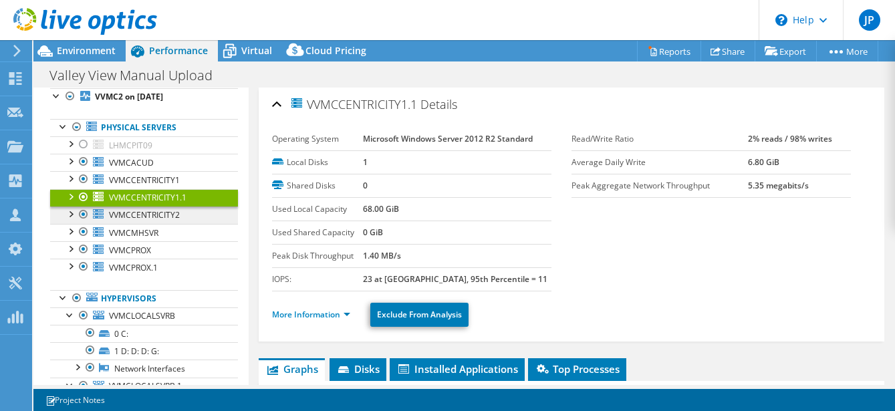
click at [191, 209] on link "VVMCCENTRICITY2" at bounding box center [144, 214] width 188 height 17
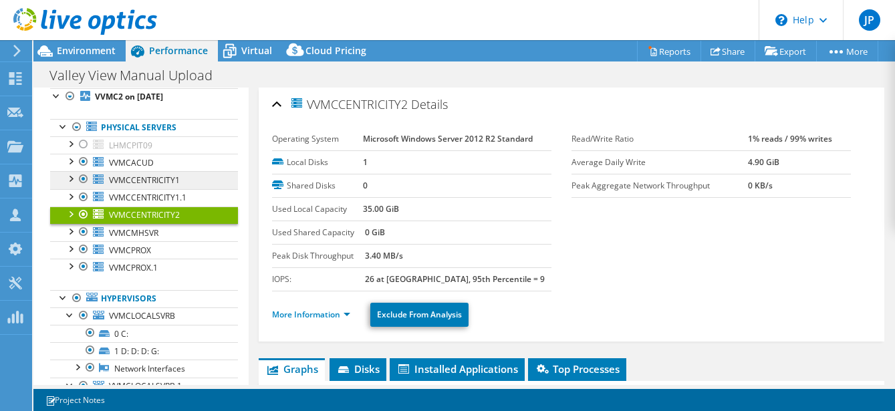
click at [172, 177] on span "VVMCCENTRICITY1" at bounding box center [144, 179] width 71 height 11
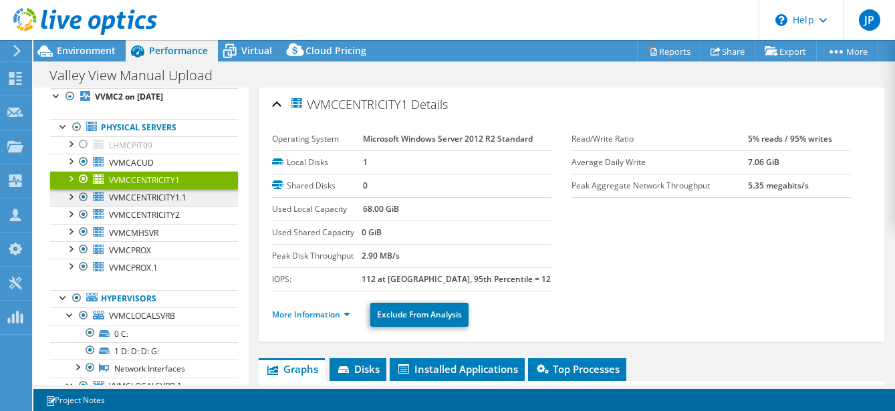
click at [179, 196] on span "VVMCCENTRICITY1.1" at bounding box center [148, 197] width 78 height 11
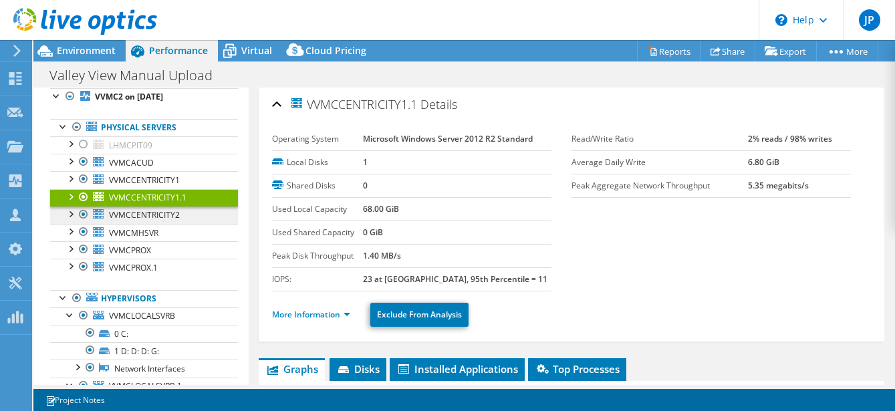
click at [180, 210] on link "VVMCCENTRICITY2" at bounding box center [144, 214] width 188 height 17
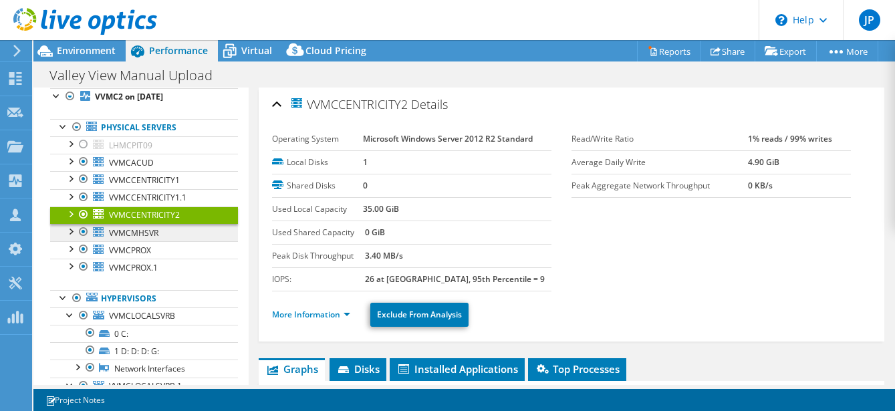
click at [138, 231] on span "VVMCMHSVR" at bounding box center [133, 232] width 49 height 11
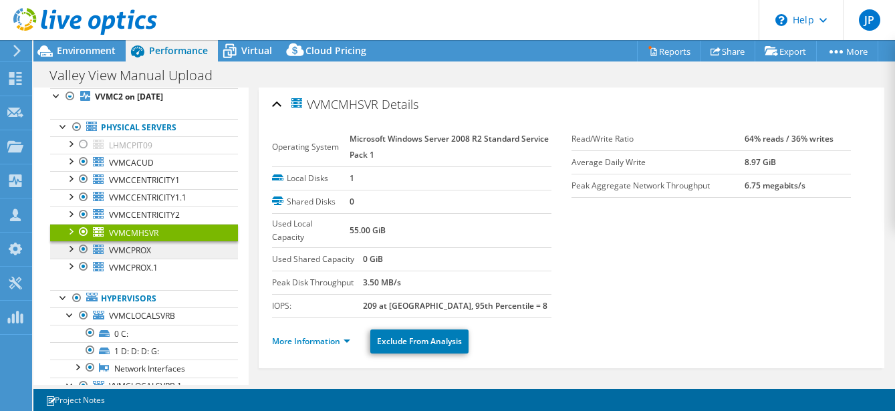
click at [152, 247] on link "VVMCPROX" at bounding box center [144, 249] width 188 height 17
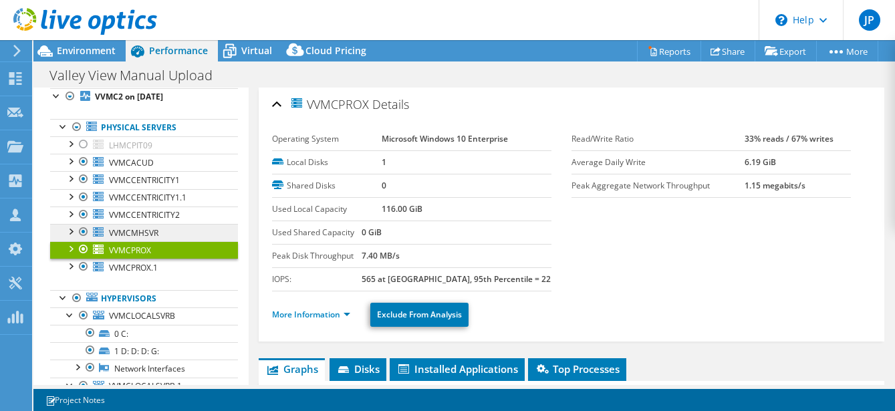
click at [63, 230] on li "VVMCMHSVR 0 C: Network Interfaces Intel(R) Ethernet Connection I217-LM" at bounding box center [144, 232] width 188 height 17
click at [67, 230] on div at bounding box center [69, 230] width 13 height 13
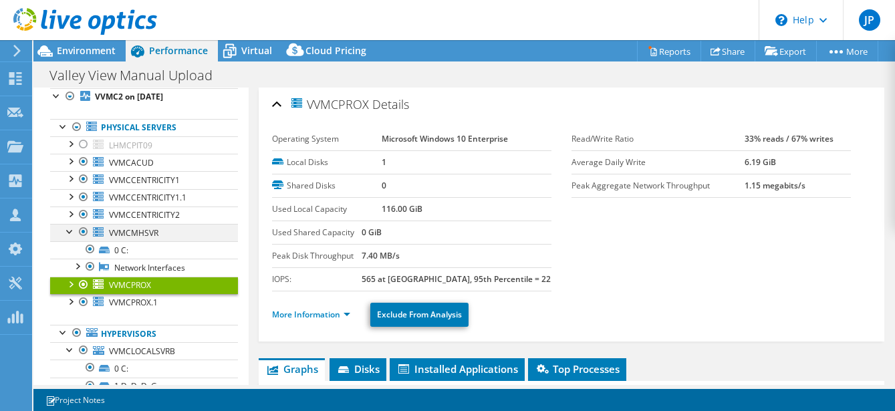
click at [70, 232] on div at bounding box center [69, 230] width 13 height 13
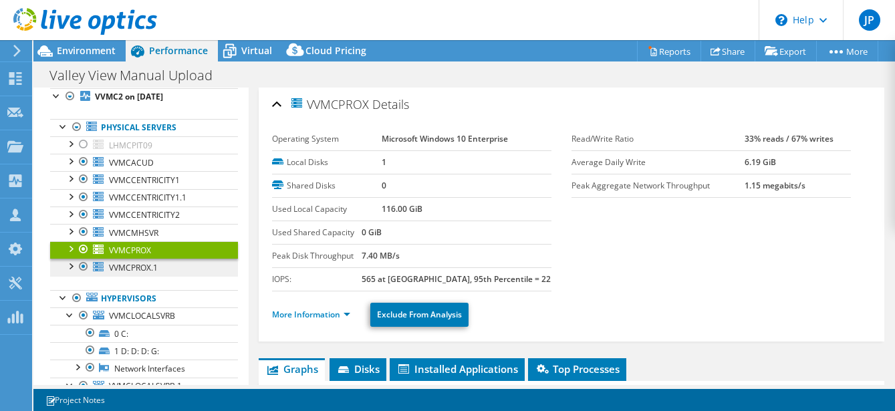
click at [141, 266] on span "VVMCPROX.1" at bounding box center [133, 267] width 49 height 11
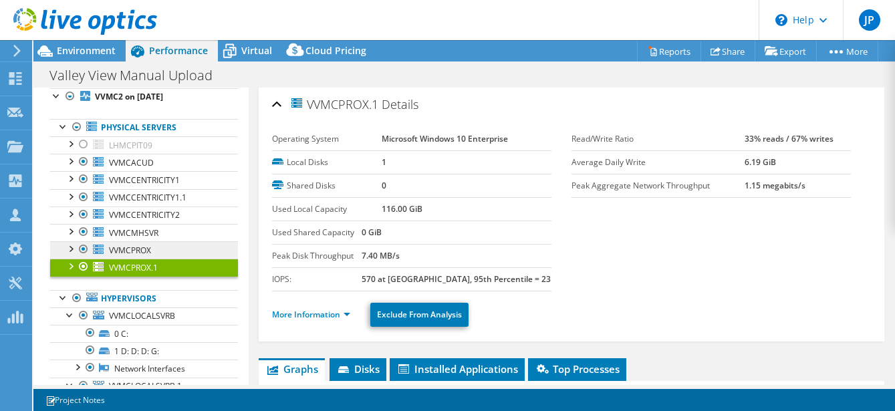
click at [178, 250] on link "VVMCPROX" at bounding box center [144, 249] width 188 height 17
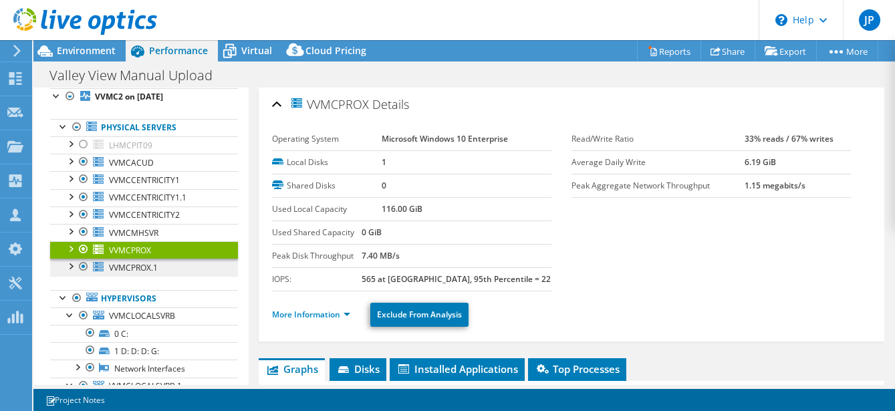
click at [173, 259] on link "VVMCPROX.1" at bounding box center [144, 267] width 188 height 17
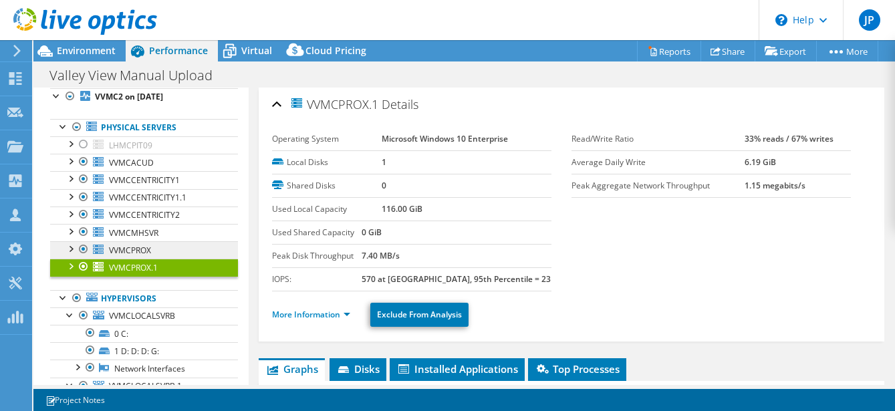
click at [172, 249] on link "VVMCPROX" at bounding box center [144, 249] width 188 height 17
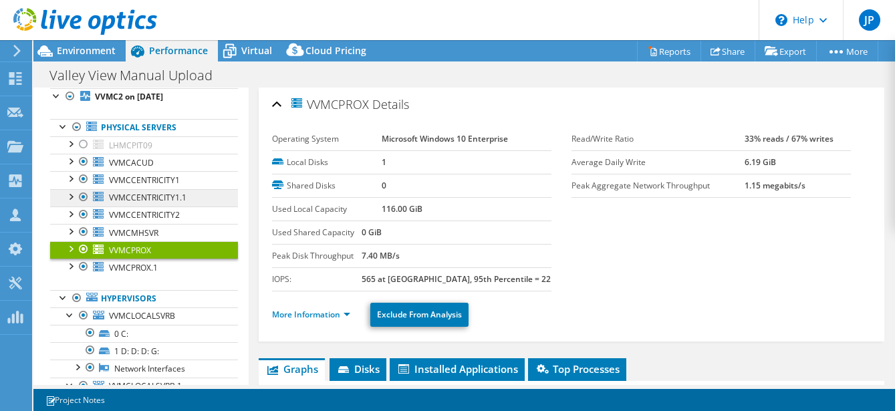
click at [173, 196] on span "VVMCCENTRICITY1.1" at bounding box center [148, 197] width 78 height 11
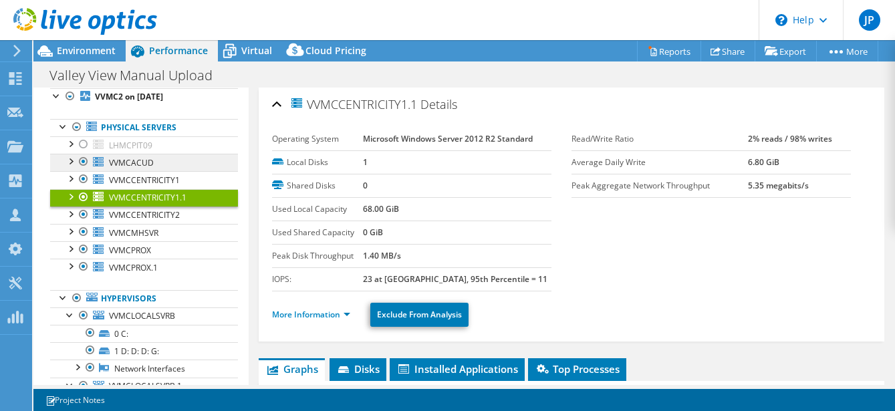
click at [153, 158] on link "VVMCACUD" at bounding box center [144, 162] width 188 height 17
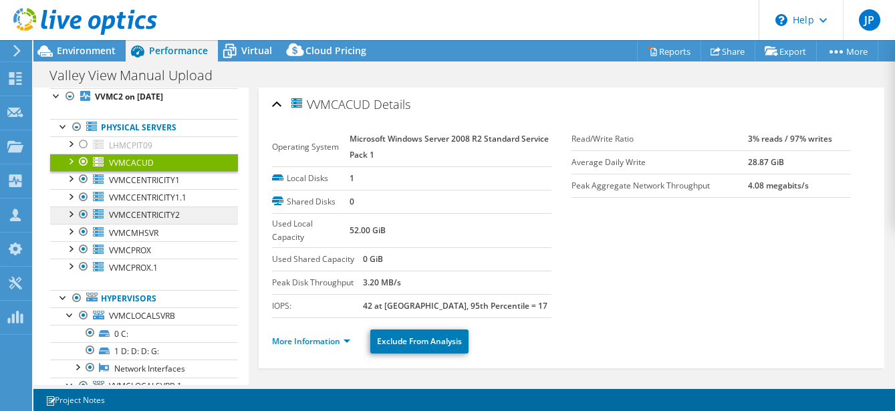
click at [169, 216] on span "VVMCCENTRICITY2" at bounding box center [144, 214] width 71 height 11
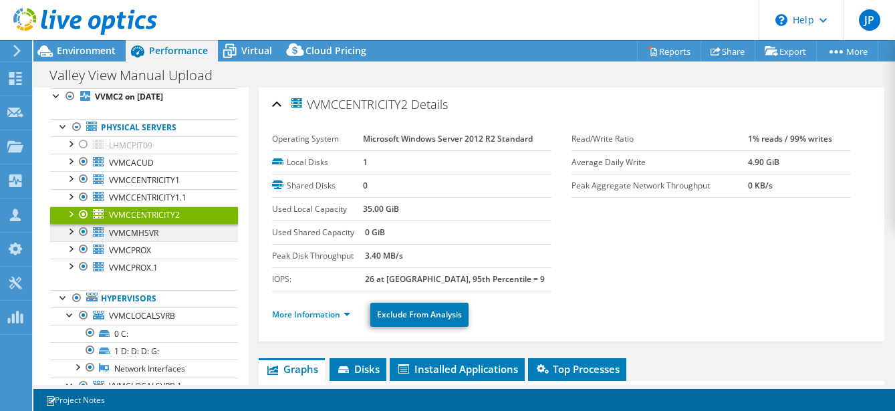
click at [172, 234] on link "VVMCMHSVR" at bounding box center [144, 232] width 188 height 17
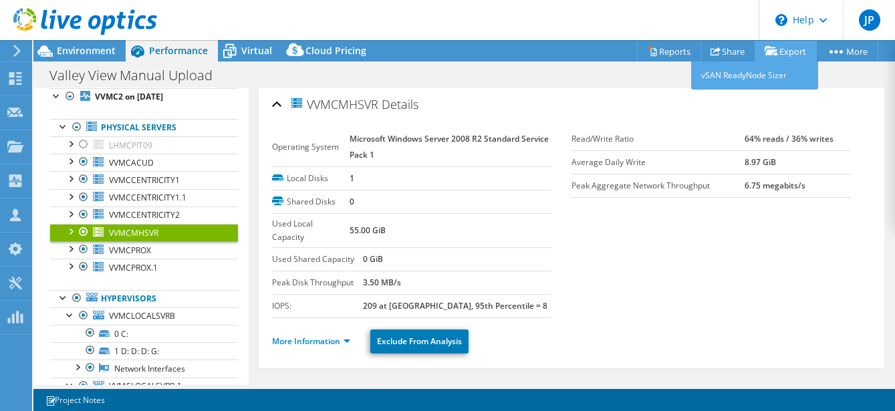
click at [793, 47] on link "Export" at bounding box center [785, 51] width 62 height 21
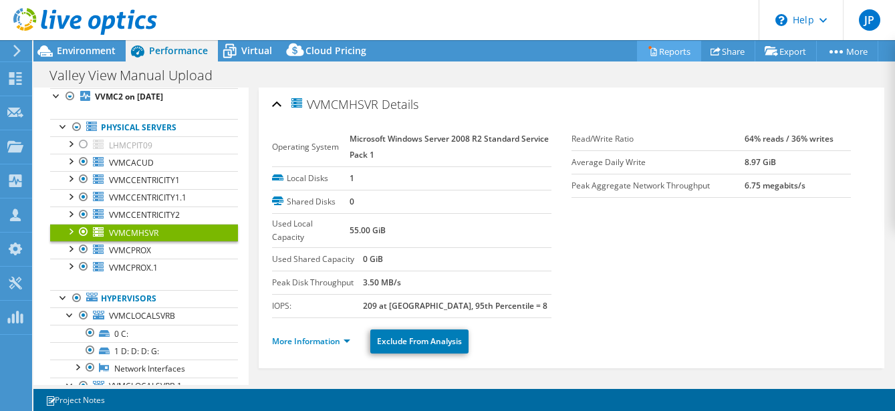
click at [660, 49] on link "Reports" at bounding box center [669, 51] width 64 height 21
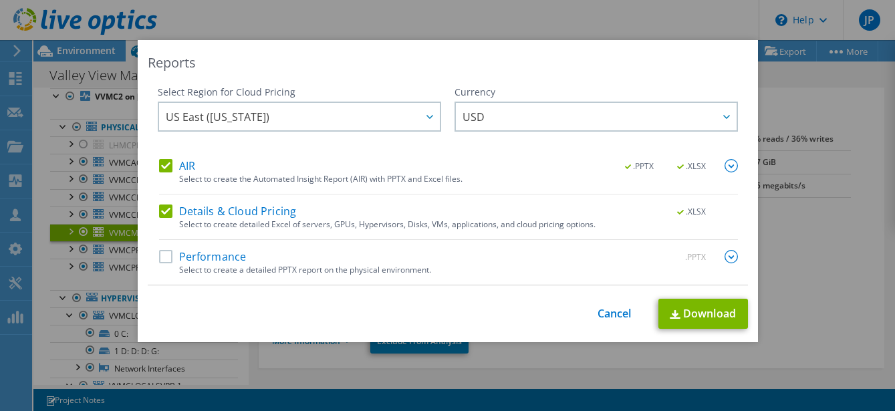
click at [159, 212] on label "Details & Cloud Pricing" at bounding box center [228, 210] width 138 height 13
click at [0, 0] on input "Details & Cloud Pricing" at bounding box center [0, 0] width 0 height 0
click at [687, 315] on link "Download" at bounding box center [703, 314] width 90 height 30
click at [649, 88] on div "Currency" at bounding box center [595, 92] width 283 height 13
drag, startPoint x: 599, startPoint y: 308, endPoint x: 540, endPoint y: 293, distance: 61.4
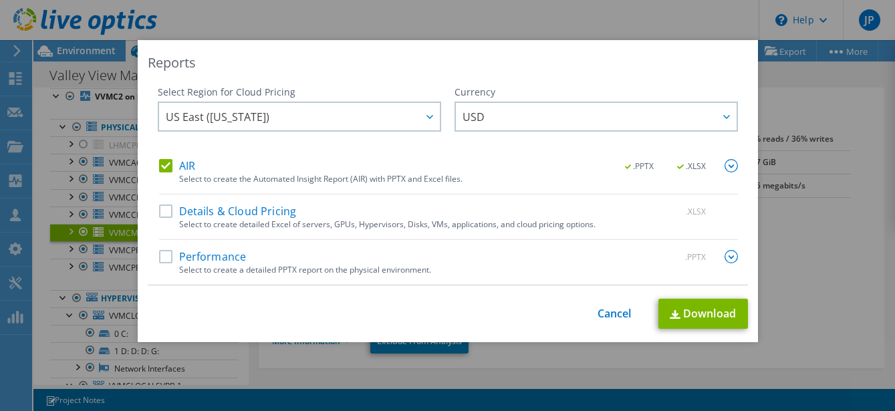
click at [599, 308] on link "Cancel" at bounding box center [614, 313] width 34 height 13
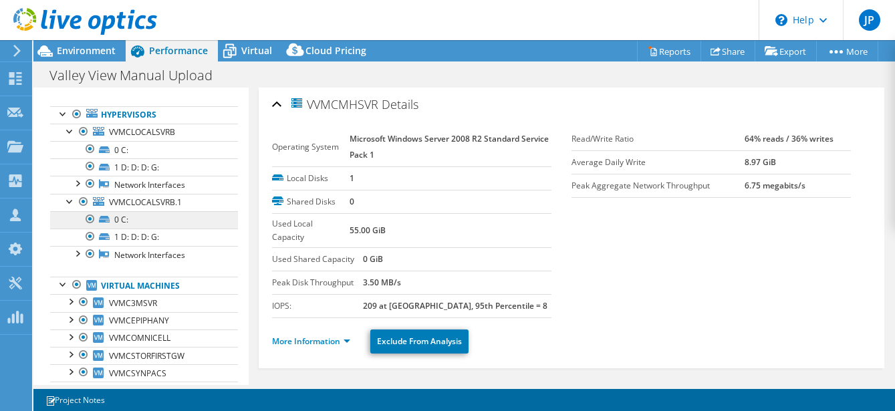
scroll to position [230, 0]
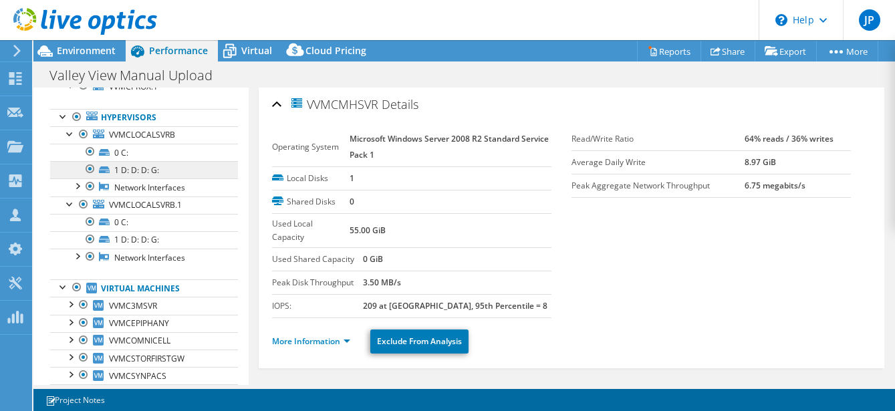
click at [136, 171] on link "1 D: D: D: G:" at bounding box center [144, 169] width 188 height 17
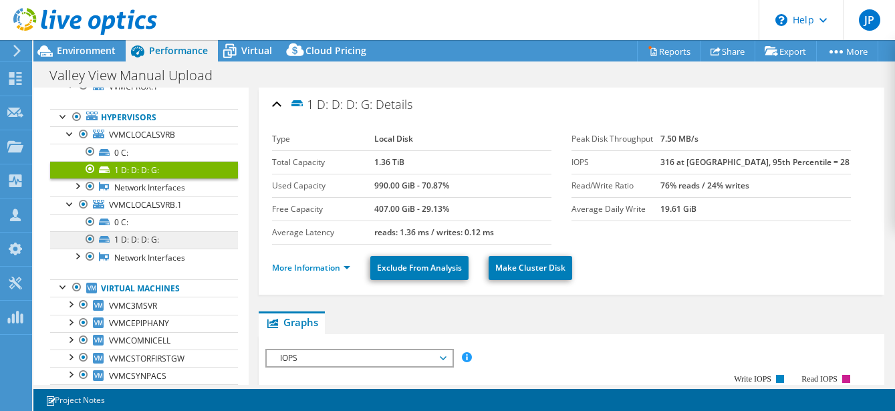
click at [152, 236] on link "1 D: D: D: G:" at bounding box center [144, 239] width 188 height 17
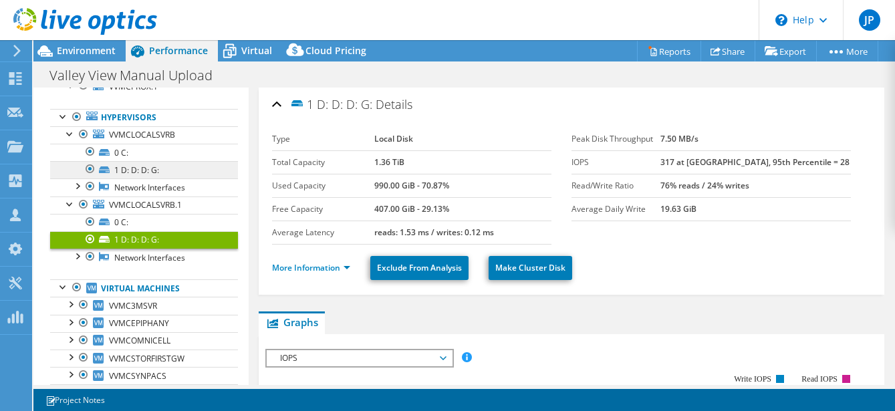
click at [134, 166] on link "1 D: D: D: G:" at bounding box center [144, 169] width 188 height 17
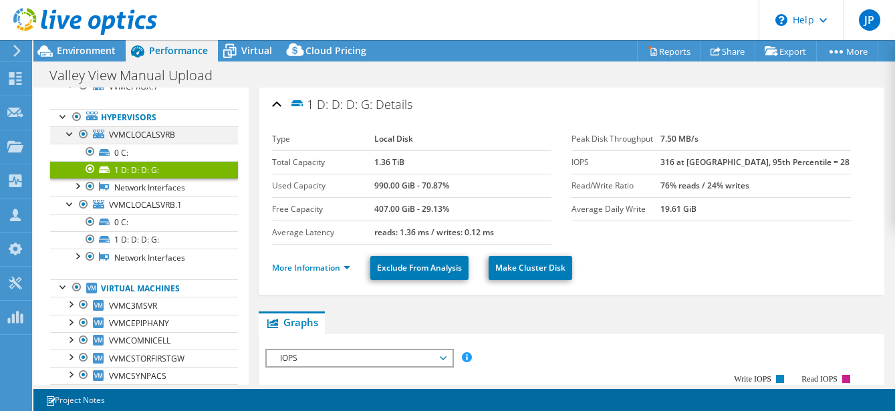
drag, startPoint x: 61, startPoint y: 116, endPoint x: 64, endPoint y: 132, distance: 16.4
click at [61, 116] on div at bounding box center [63, 115] width 13 height 13
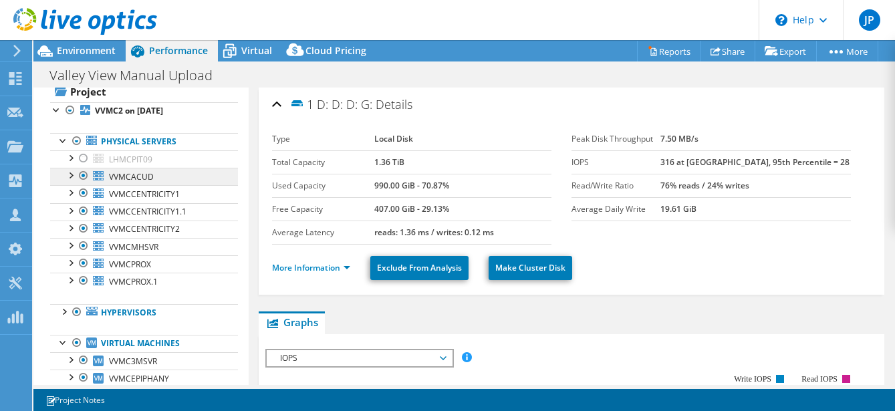
scroll to position [32, 0]
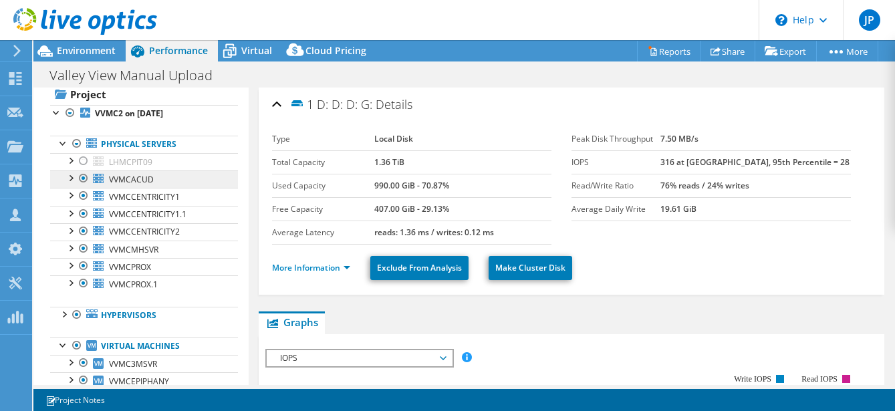
click at [148, 176] on span "VVMCACUD" at bounding box center [131, 179] width 45 height 11
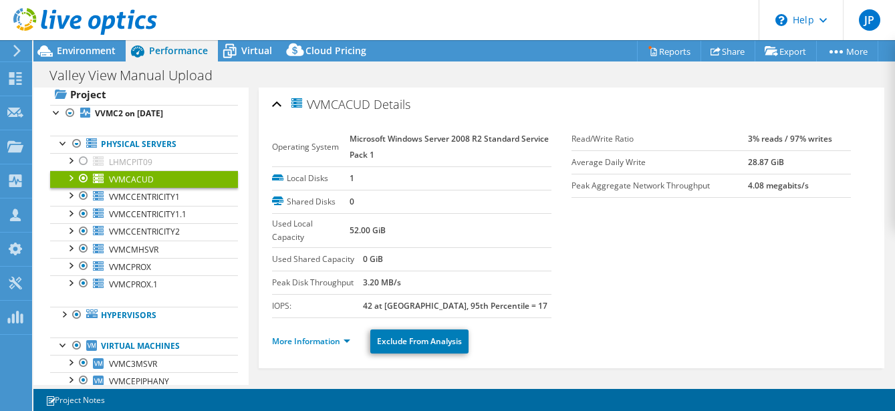
drag, startPoint x: 313, startPoint y: 101, endPoint x: 373, endPoint y: 101, distance: 60.1
click at [370, 101] on span "VVMCACUD" at bounding box center [329, 103] width 81 height 15
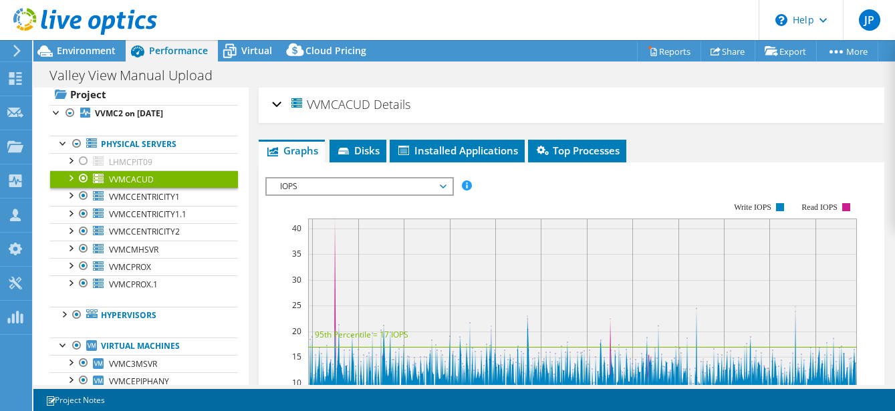
copy span "VVMCACUD"
click at [170, 193] on span "VVMCCENTRICITY1" at bounding box center [144, 196] width 71 height 11
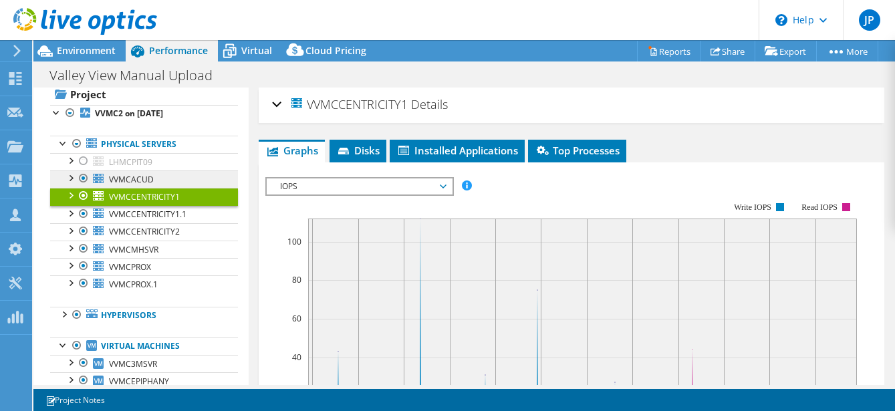
click at [162, 170] on link "VVMCACUD" at bounding box center [144, 178] width 188 height 17
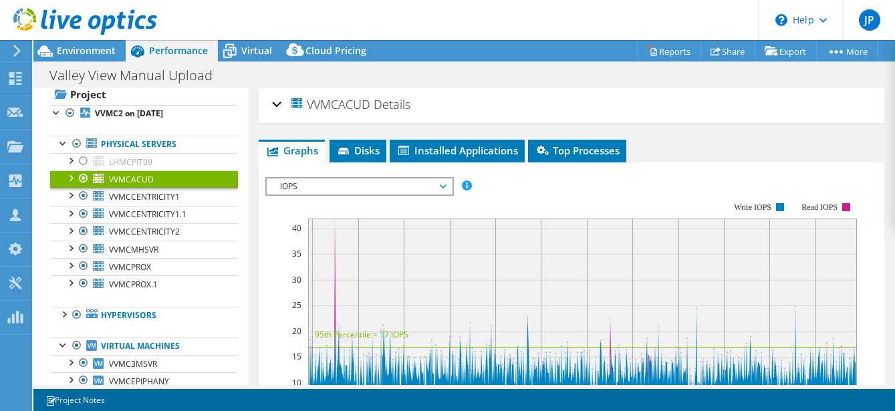
click at [267, 106] on div "VVMCACUD Details Operating System Microsoft Windows Server 2008 R2 Standard Ser…" at bounding box center [571, 105] width 625 height 35
click at [276, 104] on div "VVMCACUD Details" at bounding box center [571, 105] width 599 height 29
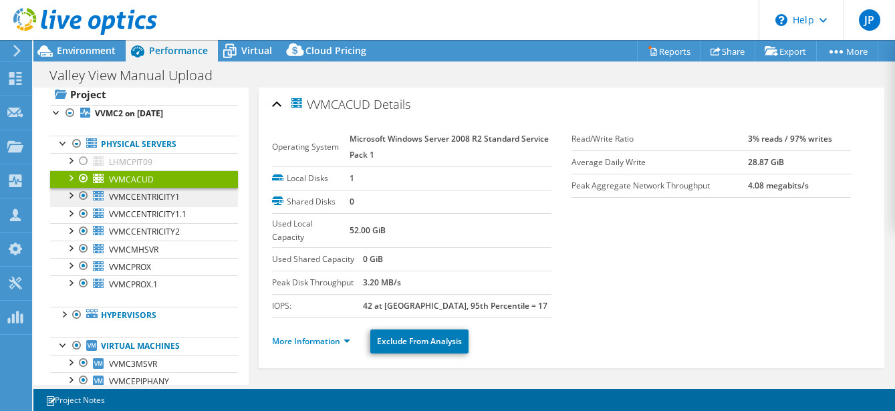
click at [142, 198] on span "VVMCCENTRICITY1" at bounding box center [144, 196] width 71 height 11
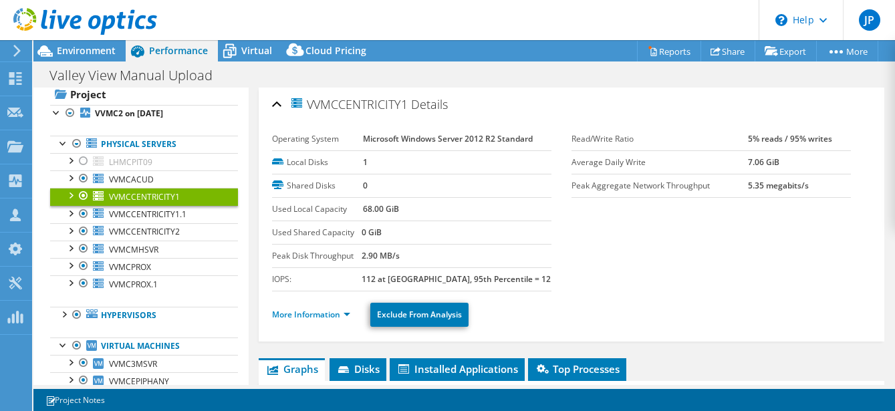
drag, startPoint x: 408, startPoint y: 104, endPoint x: 313, endPoint y: 108, distance: 95.0
click at [313, 108] on span "VVMCCENTRICITY1" at bounding box center [348, 103] width 118 height 15
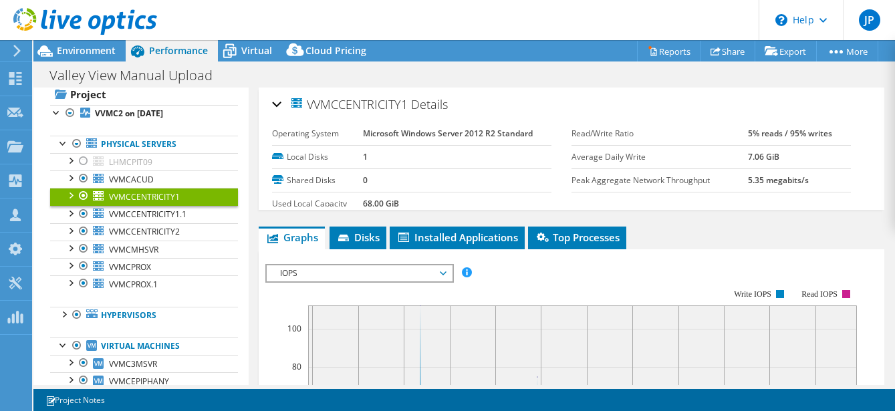
copy span "VVMCCENTRICITY1"
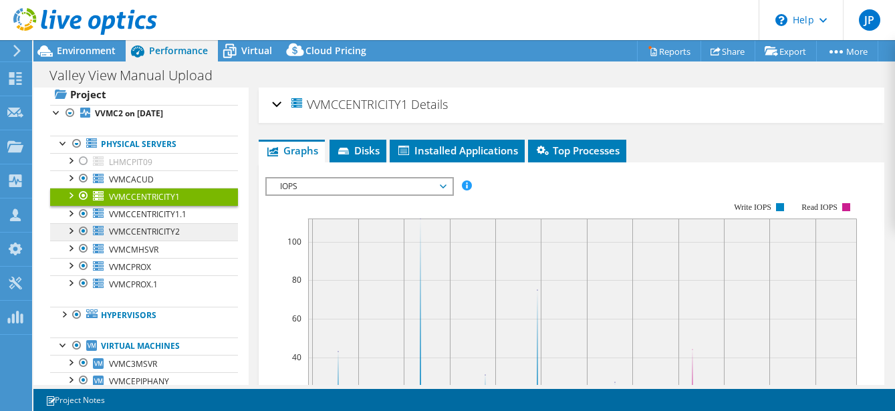
click at [181, 235] on link "VVMCCENTRICITY2" at bounding box center [144, 231] width 188 height 17
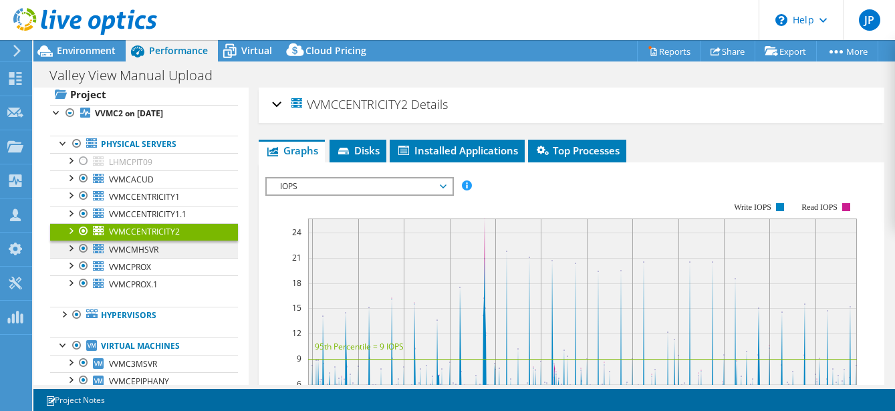
click at [154, 247] on span "VVMCMHSVR" at bounding box center [133, 249] width 49 height 11
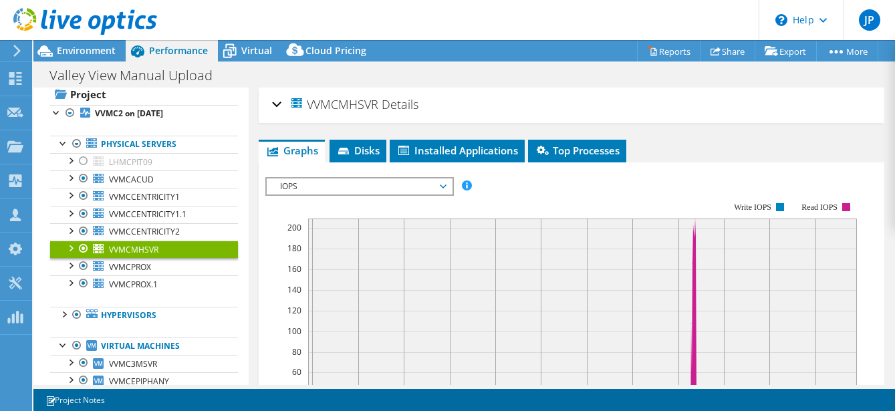
drag, startPoint x: 313, startPoint y: 104, endPoint x: 382, endPoint y: 106, distance: 69.5
click at [382, 106] on h2 "VVMCMHSVR Details" at bounding box center [345, 104] width 146 height 27
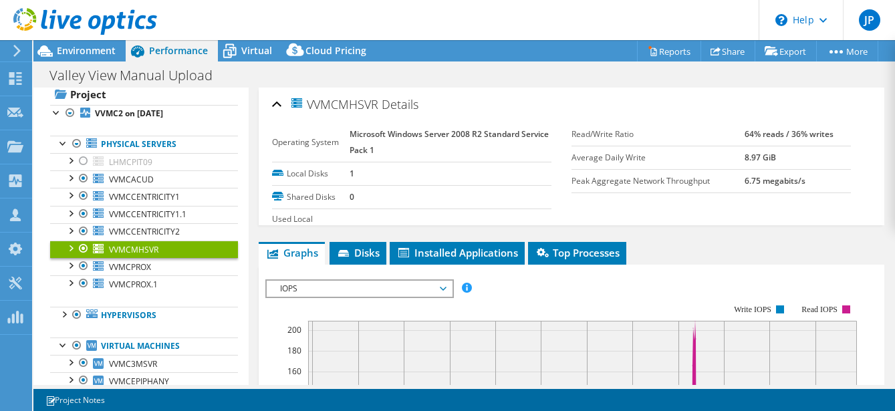
copy span "VVMCMHSVR"
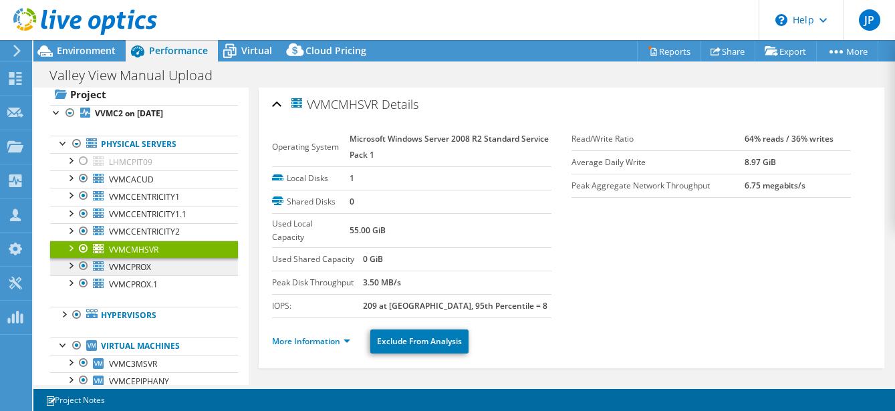
click at [160, 264] on link "VVMCPROX" at bounding box center [144, 266] width 188 height 17
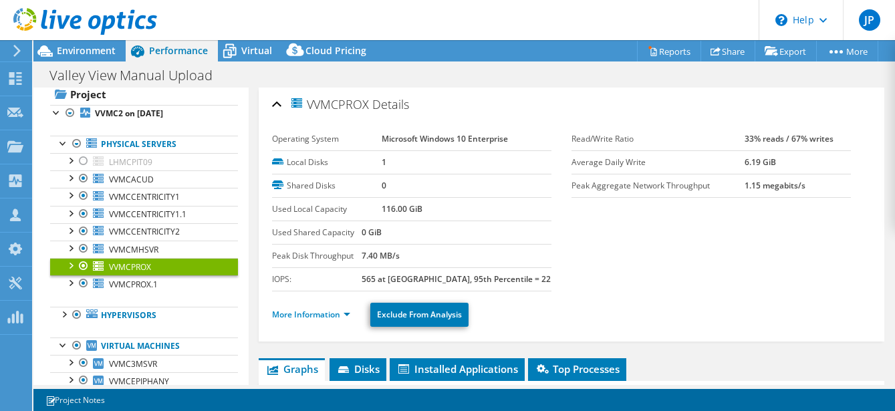
drag, startPoint x: 372, startPoint y: 106, endPoint x: 312, endPoint y: 108, distance: 60.2
click at [312, 108] on h2 "VVMCPROX Details" at bounding box center [340, 104] width 137 height 27
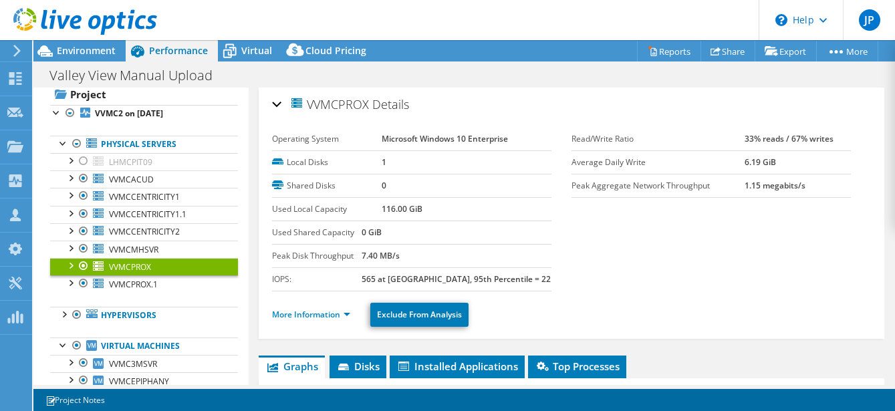
copy span "VVMCPROX"
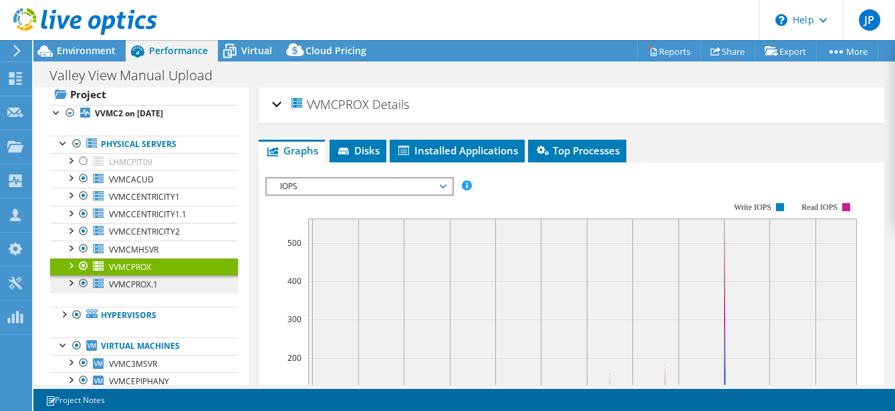
click at [140, 282] on span "VVMCPROX.1" at bounding box center [133, 284] width 49 height 11
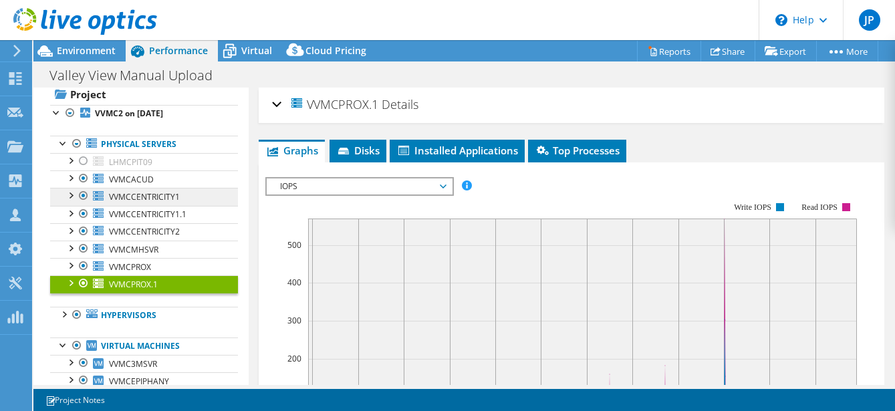
click at [152, 191] on span "VVMCCENTRICITY1" at bounding box center [144, 196] width 71 height 11
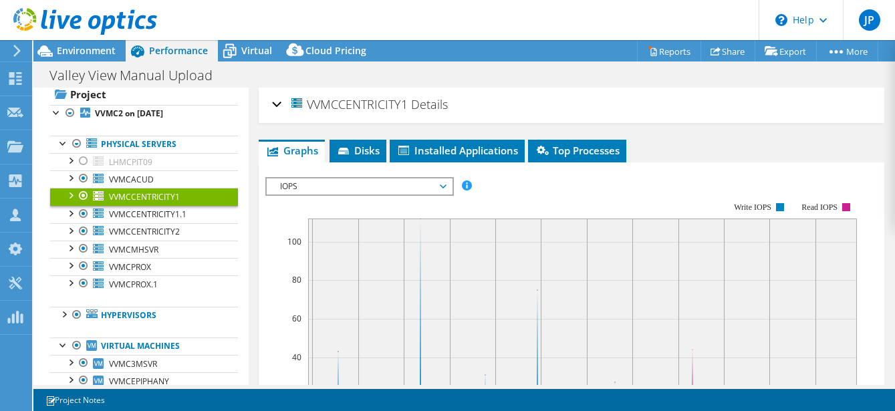
click at [276, 106] on div "VVMCCENTRICITY1 Details" at bounding box center [571, 105] width 599 height 29
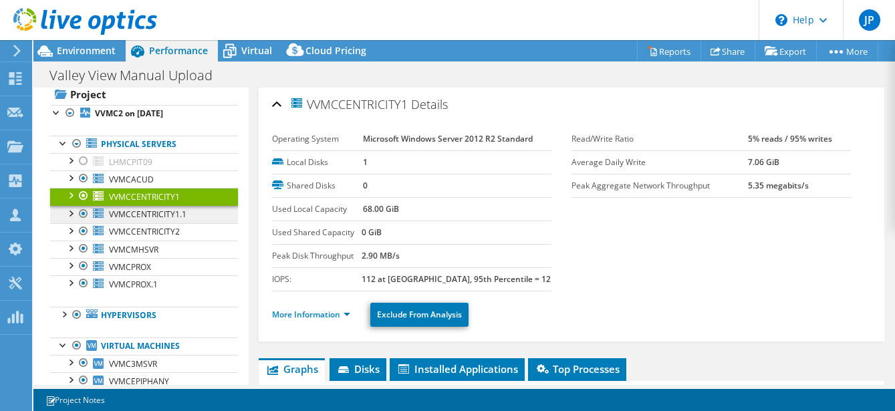
click at [180, 210] on span "VVMCCENTRICITY1.1" at bounding box center [148, 213] width 78 height 11
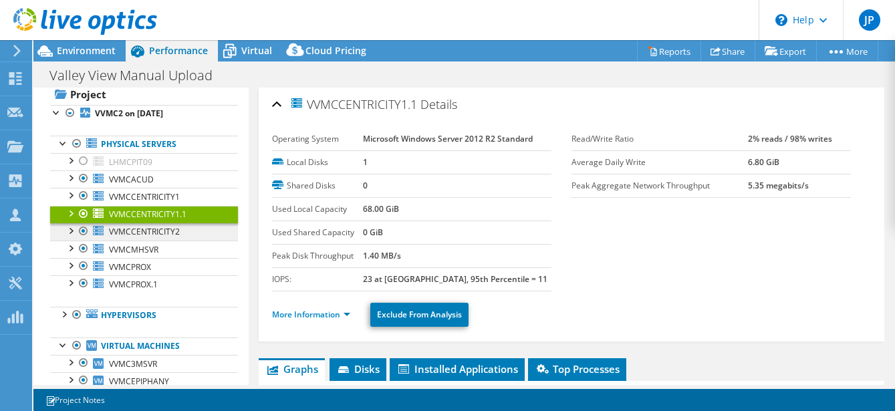
click at [175, 225] on link "VVMCCENTRICITY2" at bounding box center [144, 231] width 188 height 17
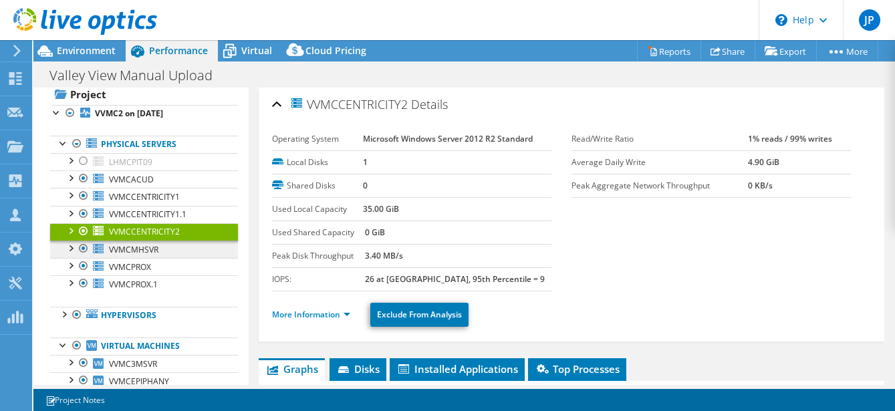
click at [155, 248] on span "VVMCMHSVR" at bounding box center [133, 249] width 49 height 11
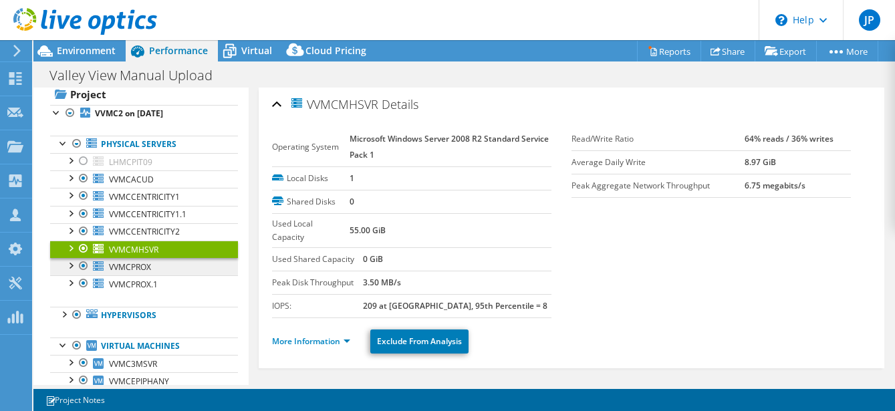
click at [154, 262] on link "VVMCPROX" at bounding box center [144, 266] width 188 height 17
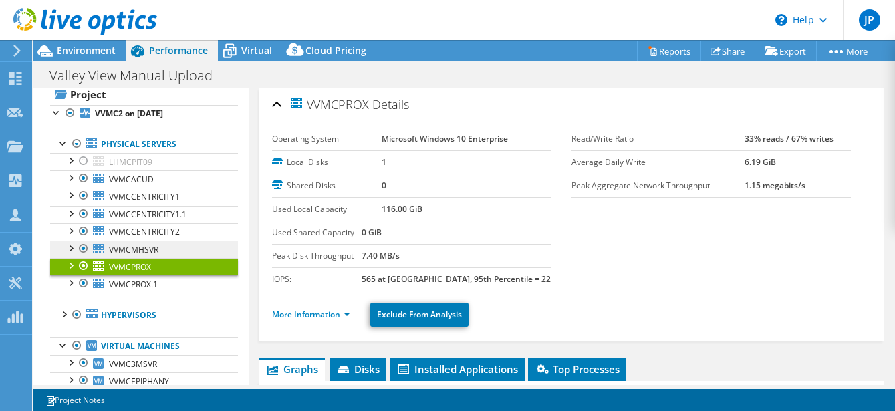
click at [161, 244] on link "VVMCMHSVR" at bounding box center [144, 249] width 188 height 17
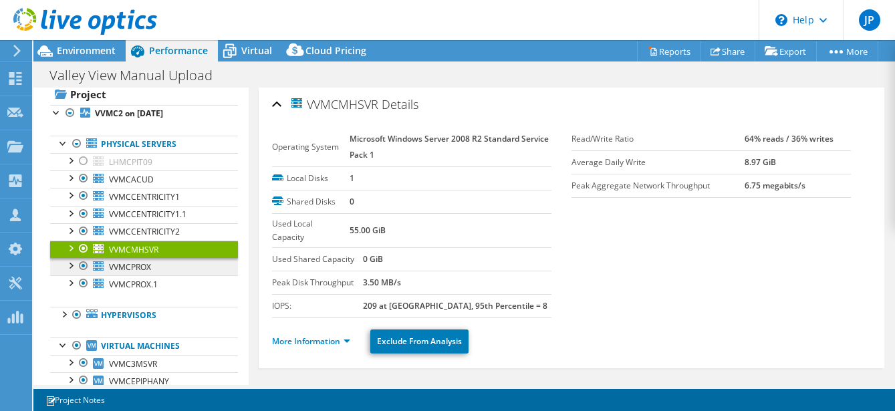
click at [157, 268] on link "VVMCPROX" at bounding box center [144, 266] width 188 height 17
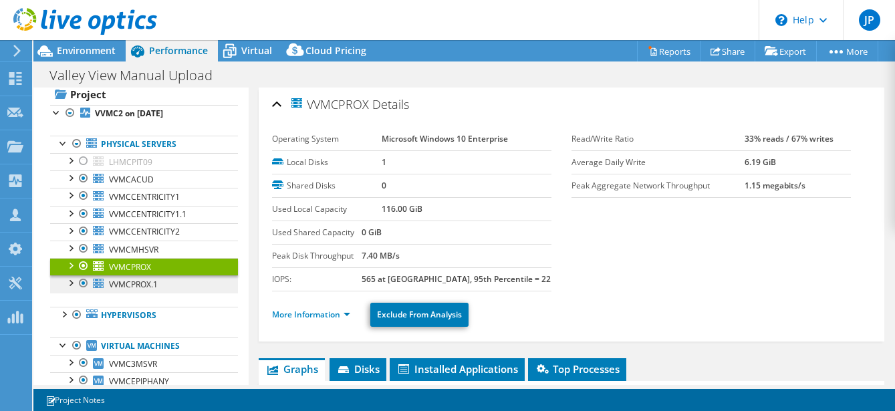
click at [159, 278] on link "VVMCPROX.1" at bounding box center [144, 283] width 188 height 17
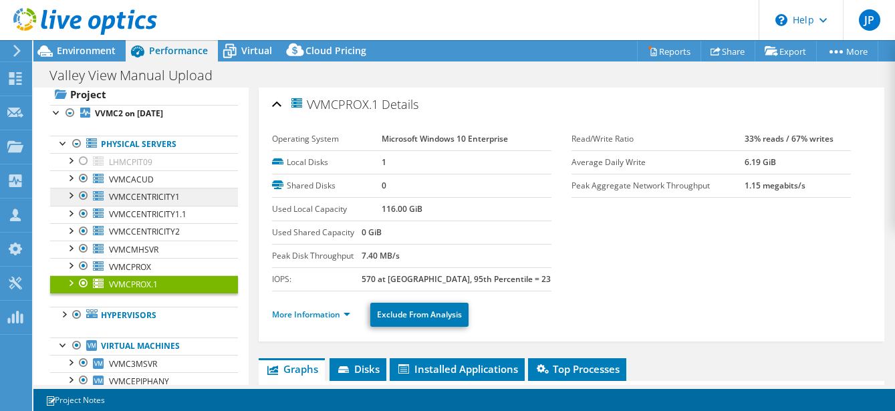
click at [184, 195] on link "VVMCCENTRICITY1" at bounding box center [144, 196] width 188 height 17
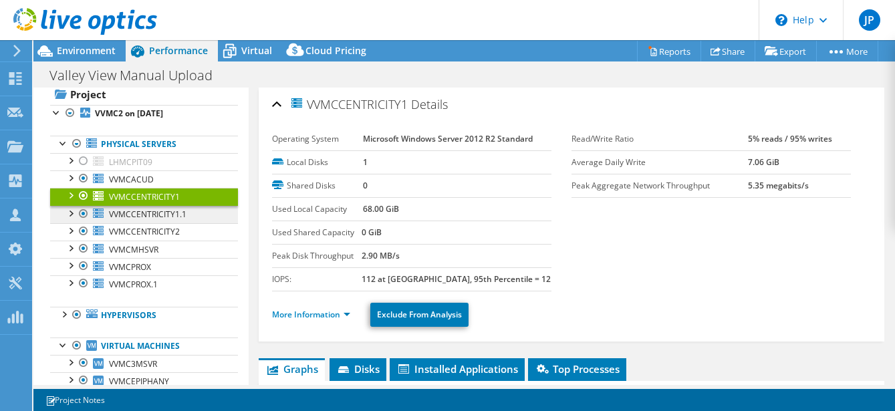
click at [186, 215] on link "VVMCCENTRICITY1.1" at bounding box center [144, 214] width 188 height 17
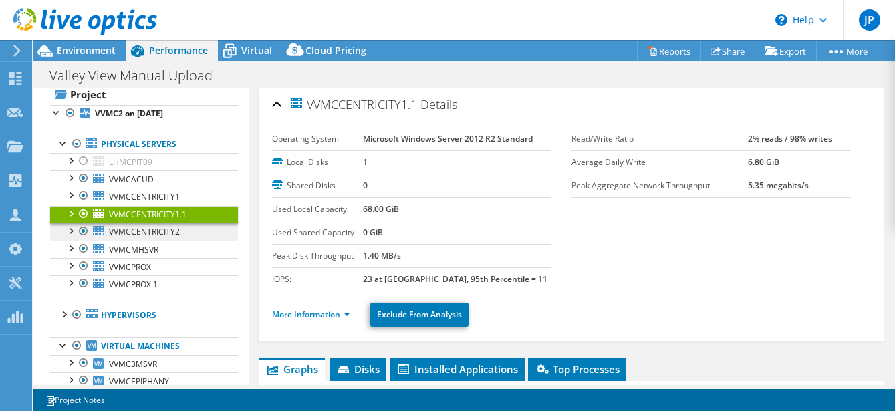
click at [187, 232] on link "VVMCCENTRICITY2" at bounding box center [144, 231] width 188 height 17
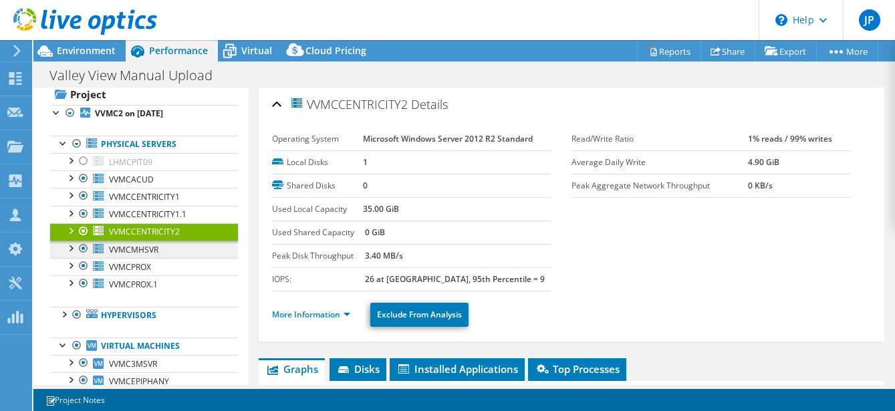
click at [173, 249] on link "VVMCMHSVR" at bounding box center [144, 249] width 188 height 17
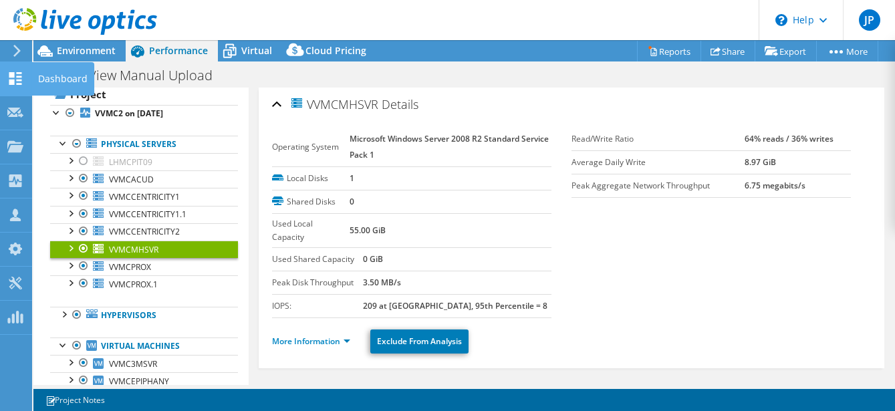
click at [15, 75] on icon at bounding box center [15, 78] width 16 height 13
click at [60, 83] on div "Dashboard" at bounding box center [62, 78] width 63 height 33
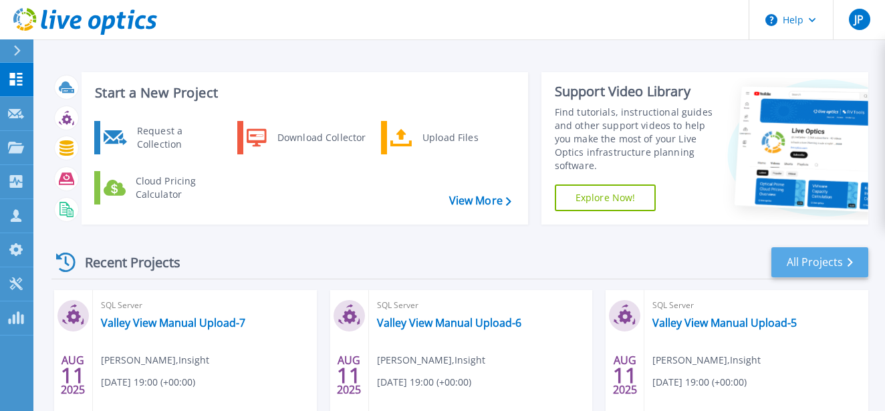
click at [790, 259] on link "All Projects" at bounding box center [819, 262] width 97 height 30
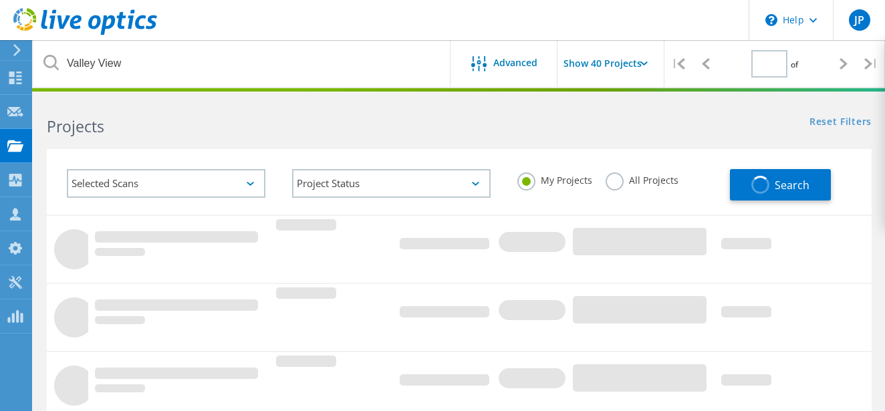
type input "1"
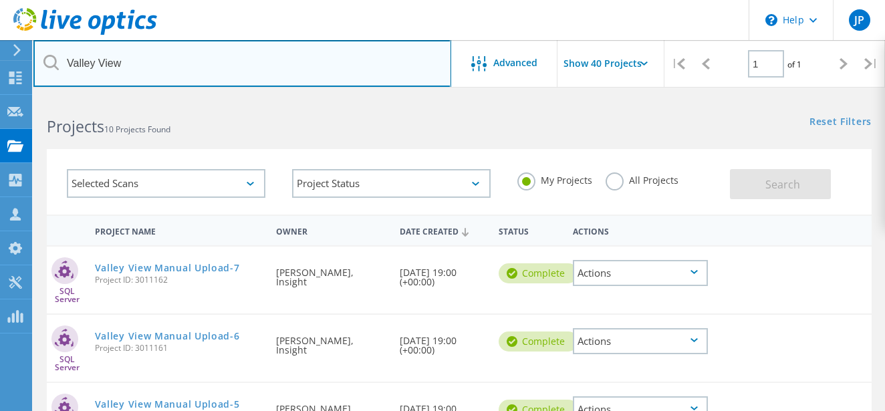
click at [243, 68] on input "Valley View" at bounding box center [242, 63] width 418 height 47
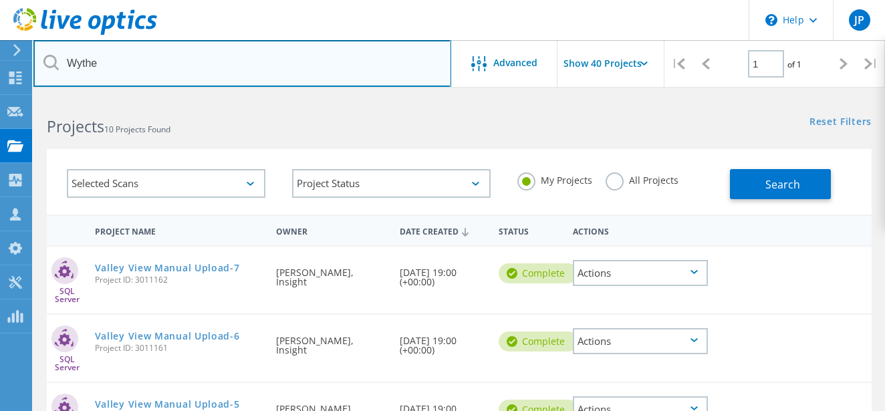
type input "Wythe"
